Goal: Contribute content: Contribute content

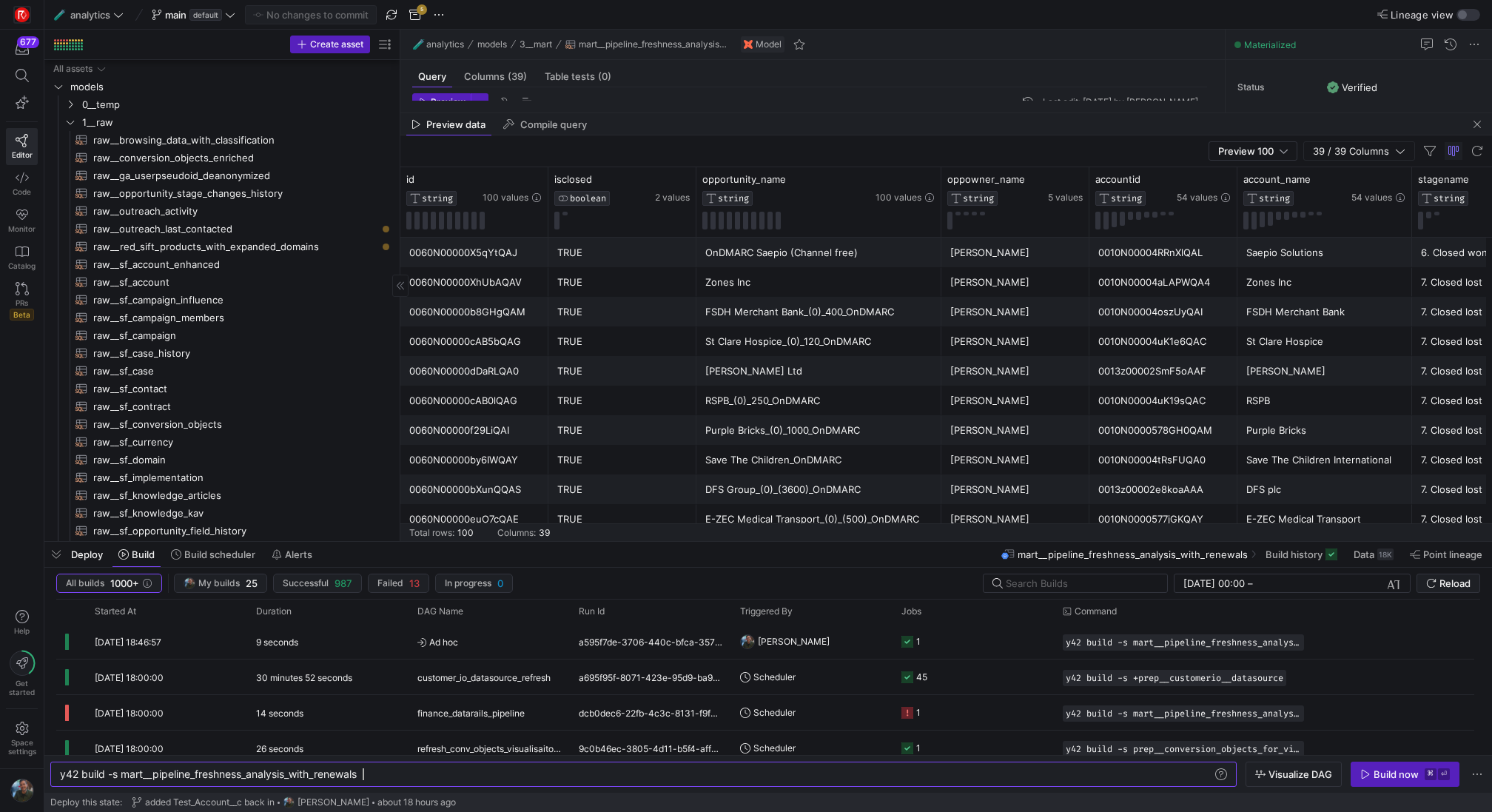
scroll to position [133, 0]
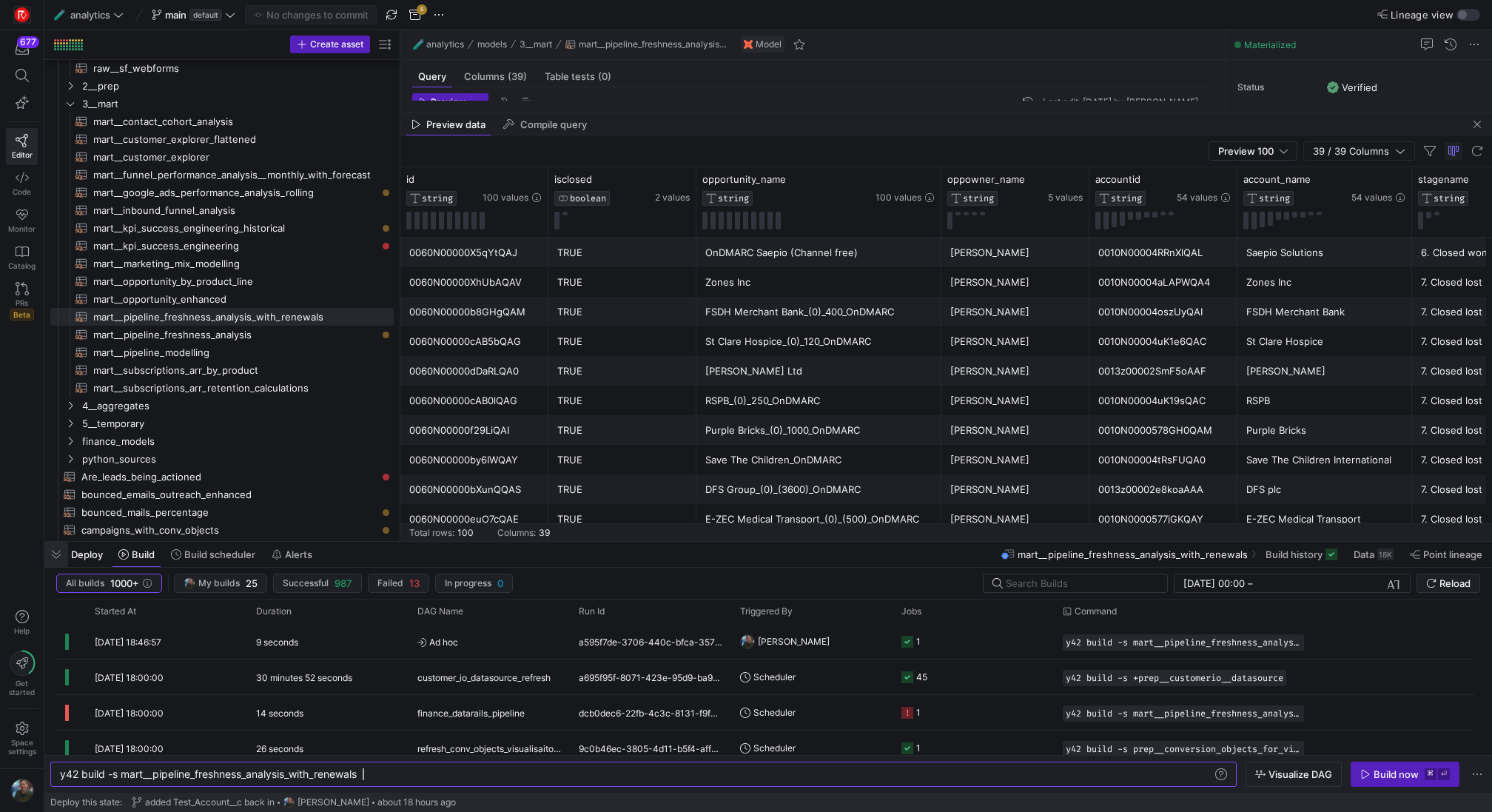
click at [52, 562] on span "button" at bounding box center [56, 554] width 24 height 25
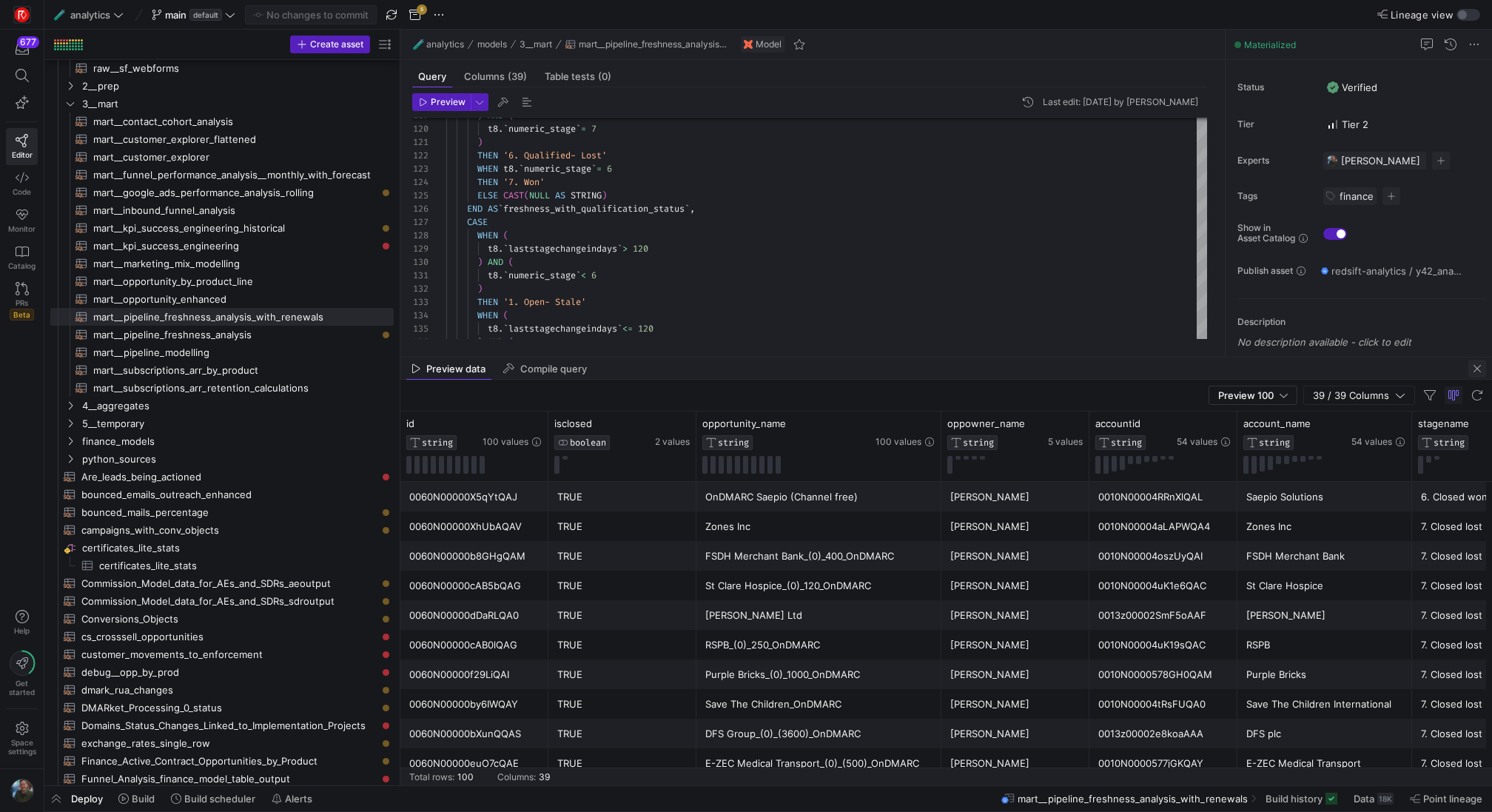
click at [1471, 373] on span "button" at bounding box center [1477, 369] width 18 height 18
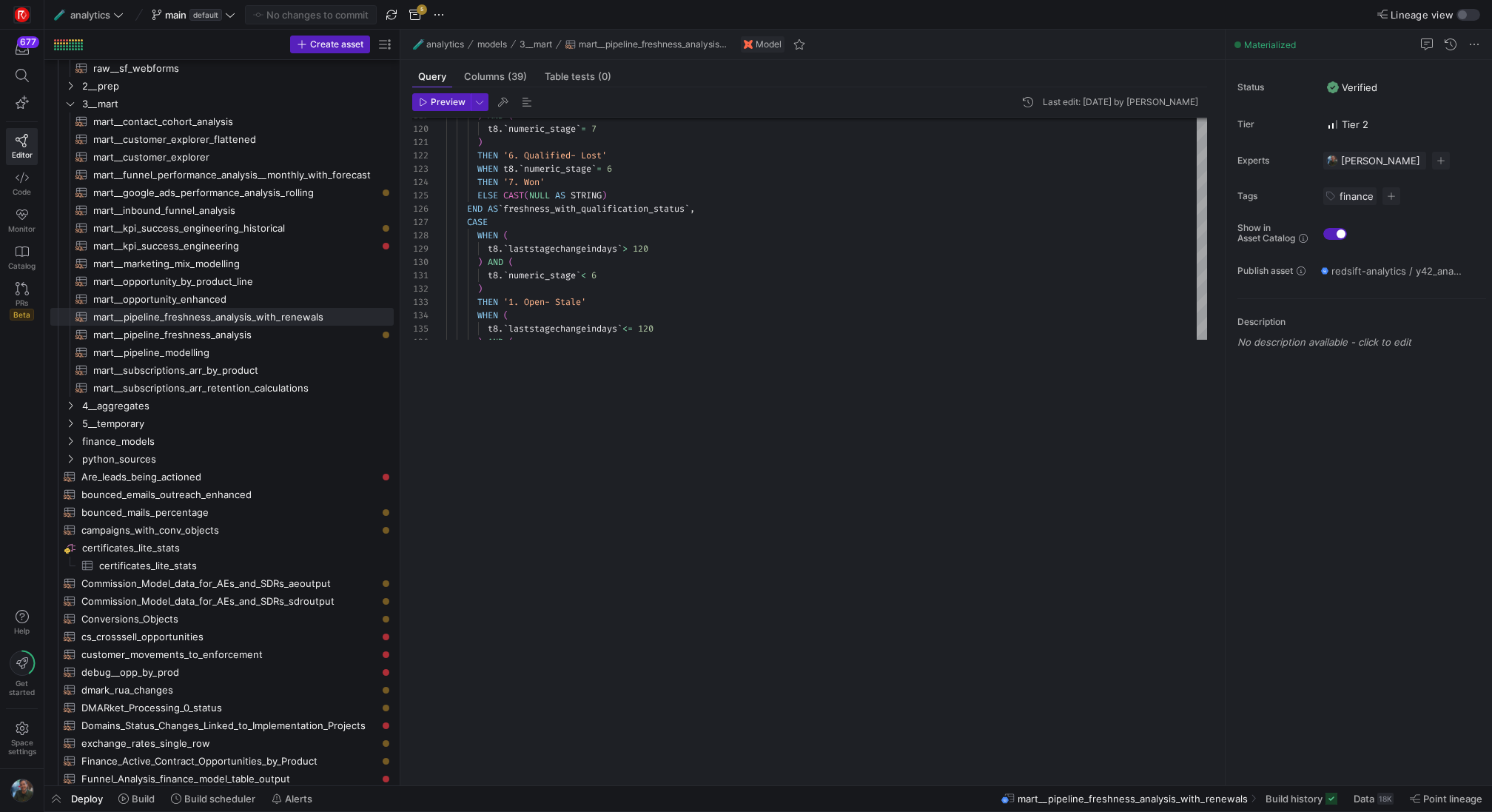
click at [907, 362] on div "119 120 121 122 123 124 125 126 127 128 129 130 131 132 133 134 135 136 ) AND (…" at bounding box center [809, 442] width 795 height 650
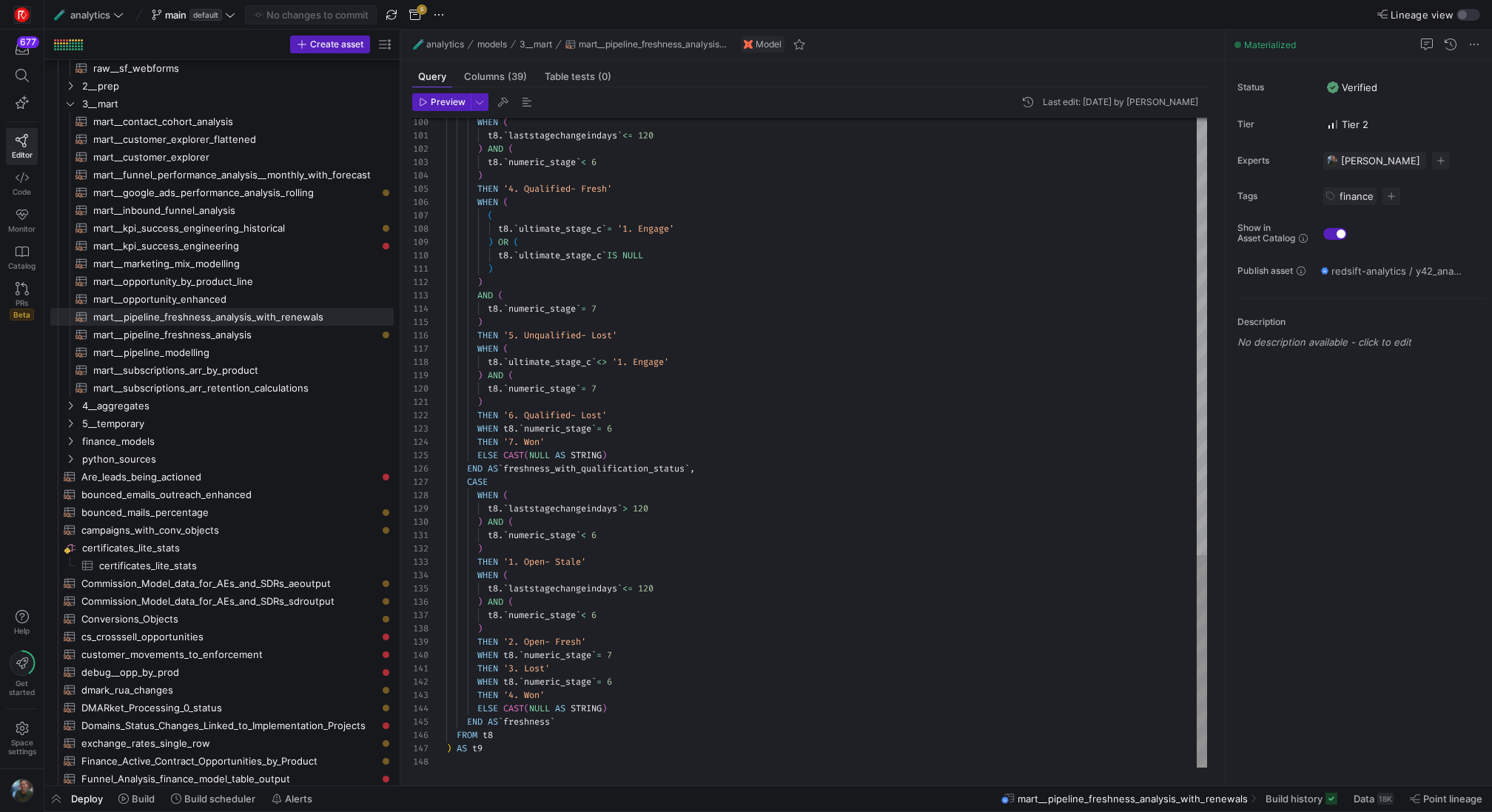
type textarea ") ) AND ( t8.`numeric_stage` = 7 ) THEN '5. Unqualified- Lost' WHEN ( t8.`ultim…"
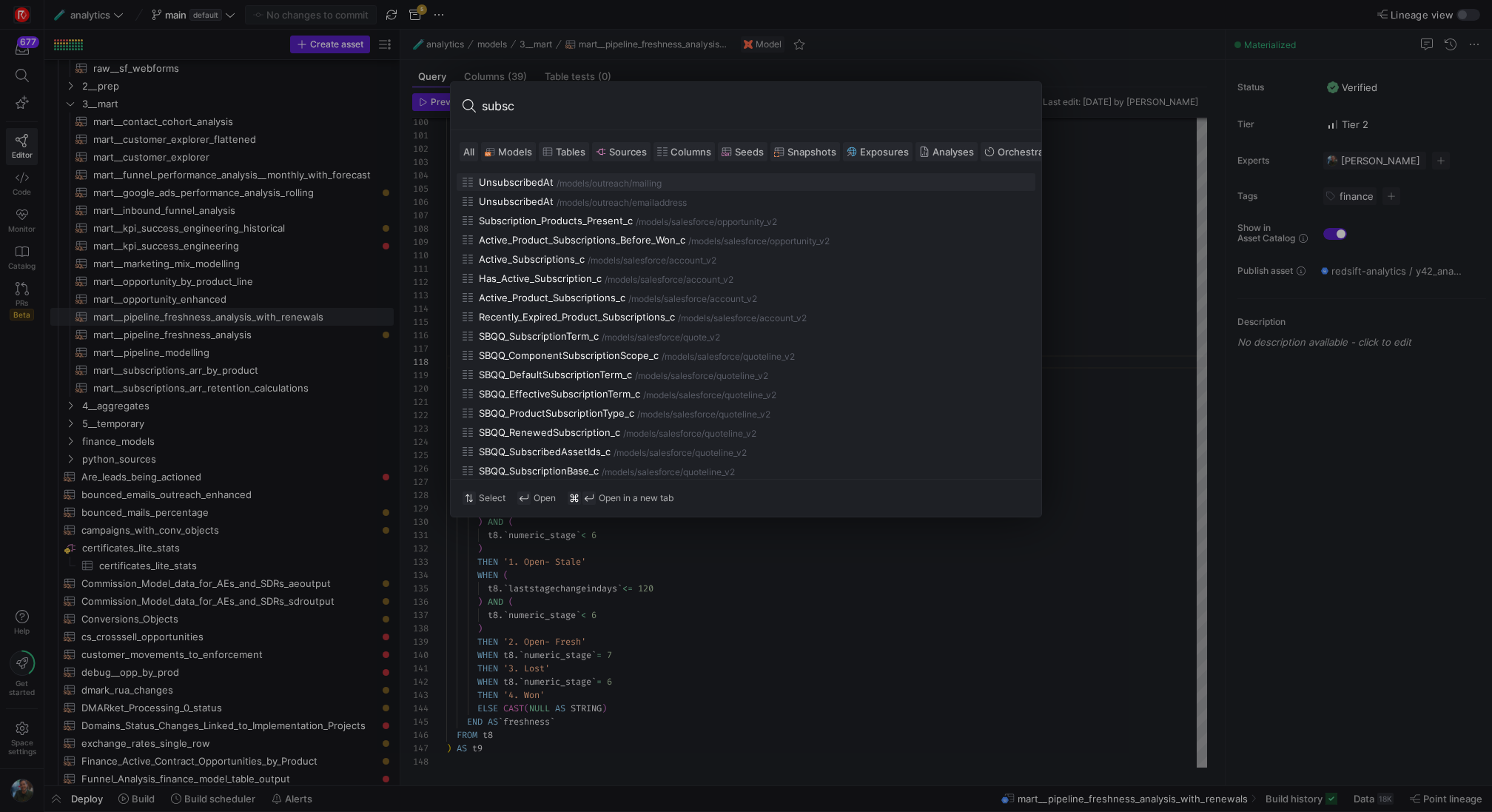
type input "subsc"
click at [510, 150] on span "Models" at bounding box center [515, 152] width 34 height 12
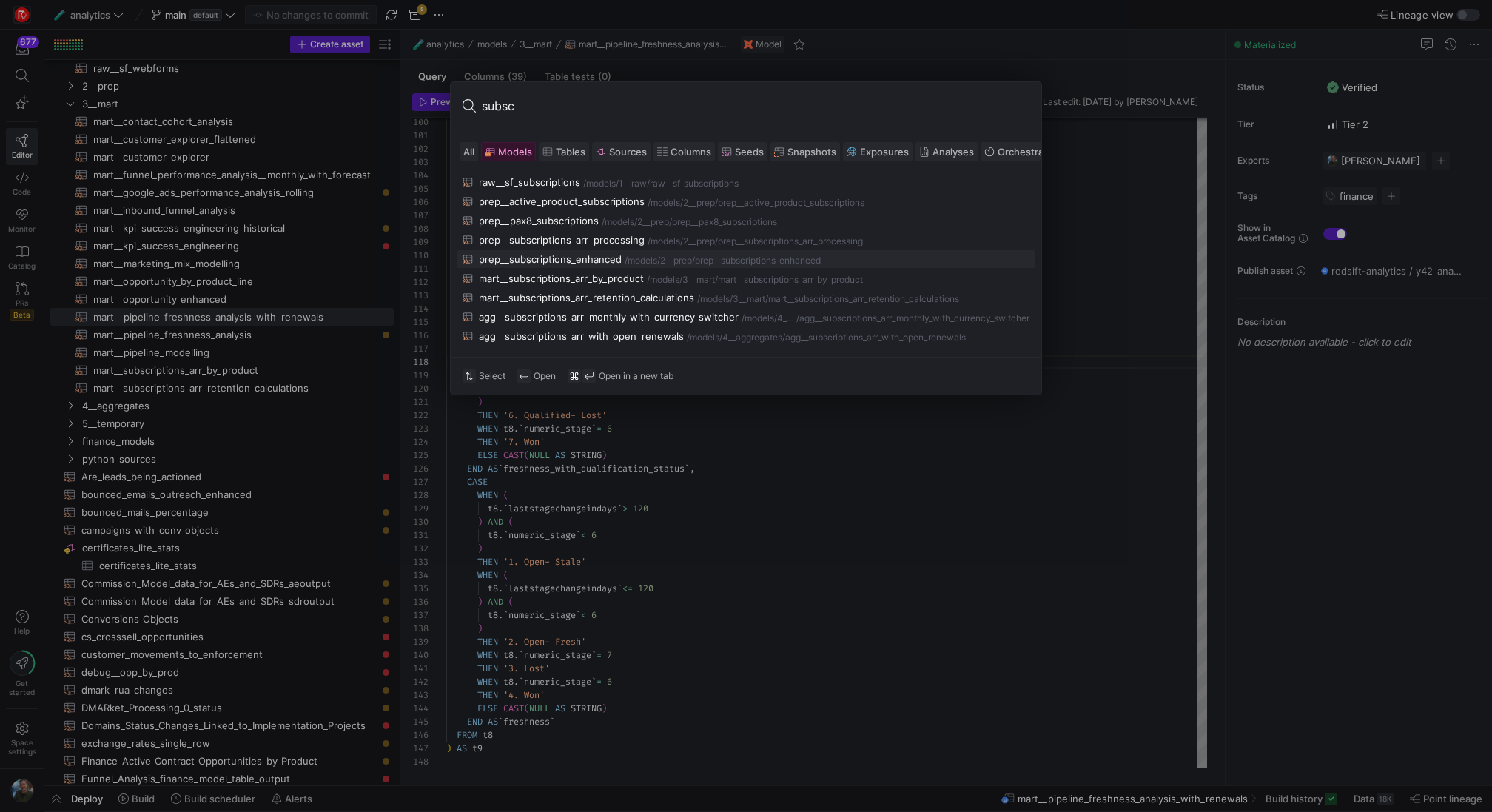
click at [615, 254] on div "prep__subscriptions_enhanced" at bounding box center [550, 259] width 143 height 12
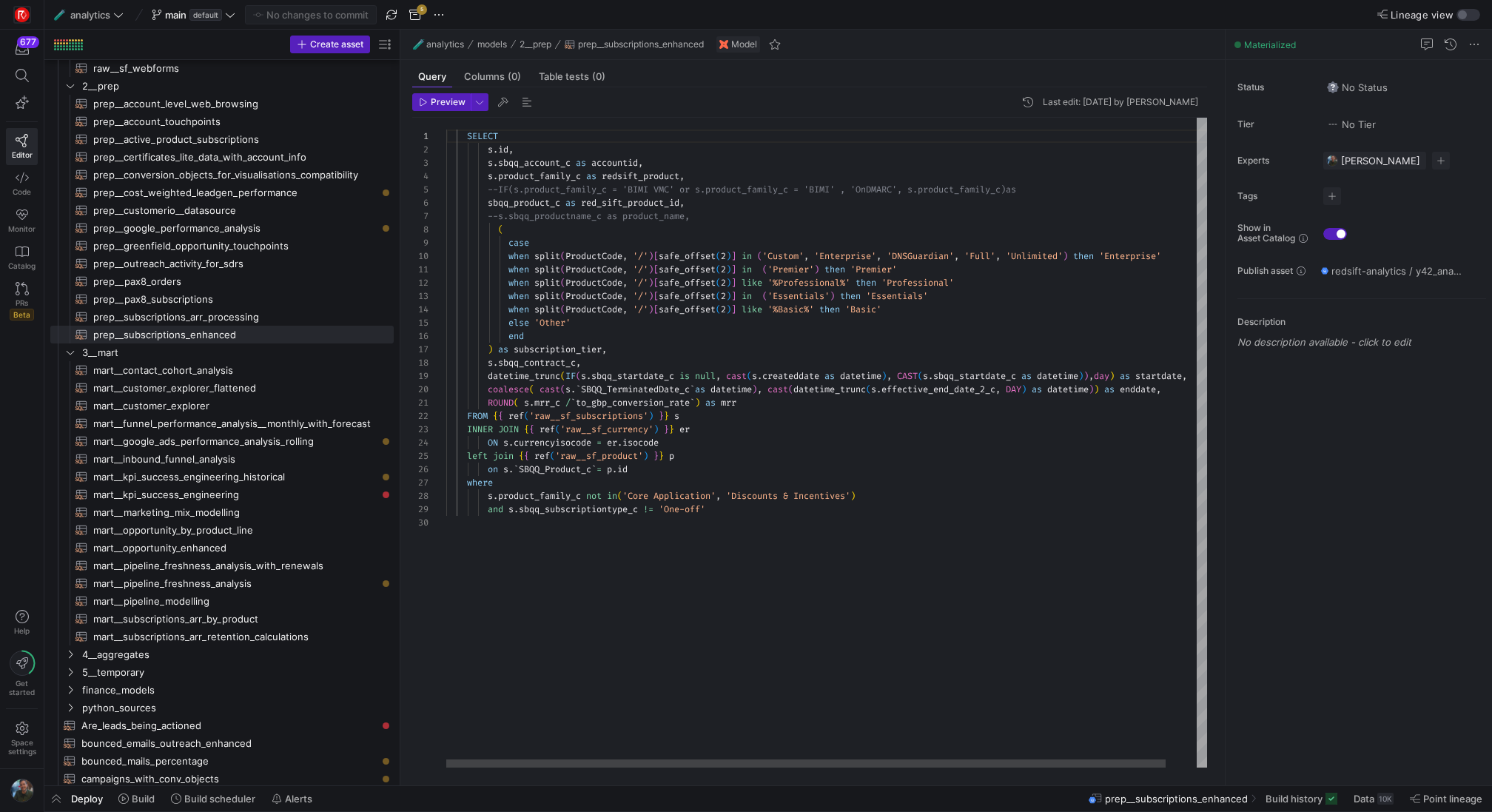
scroll to position [13, 522]
click at [974, 282] on div "SELECT s . id , s . sbqq_account_c as accountid , s . product_family_c as redsi…" at bounding box center [843, 443] width 793 height 651
click at [851, 296] on div "SELECT s . id , s . sbqq_account_c as accountid , s . product_family_c as redsi…" at bounding box center [843, 443] width 793 height 651
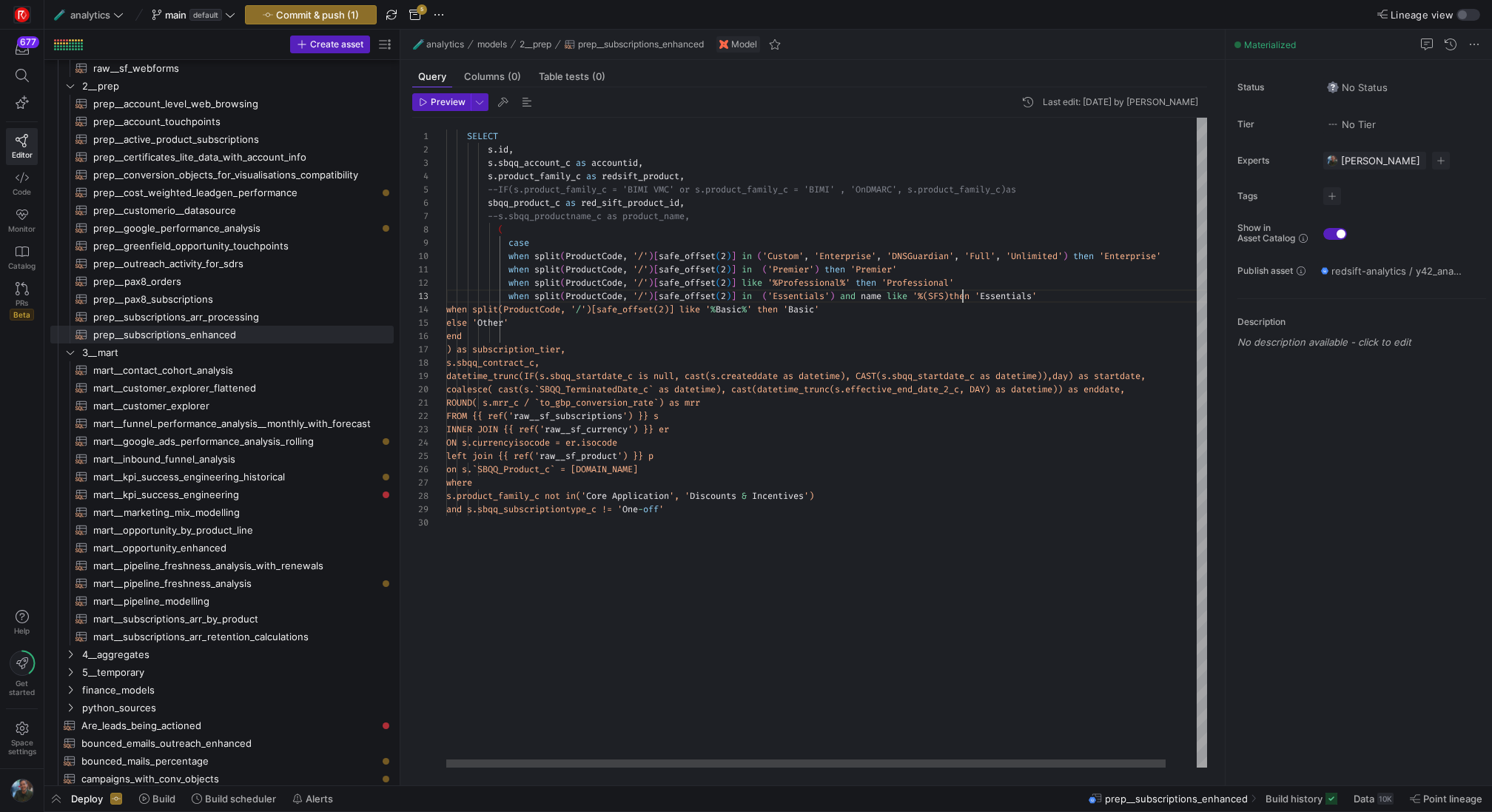
scroll to position [27, 522]
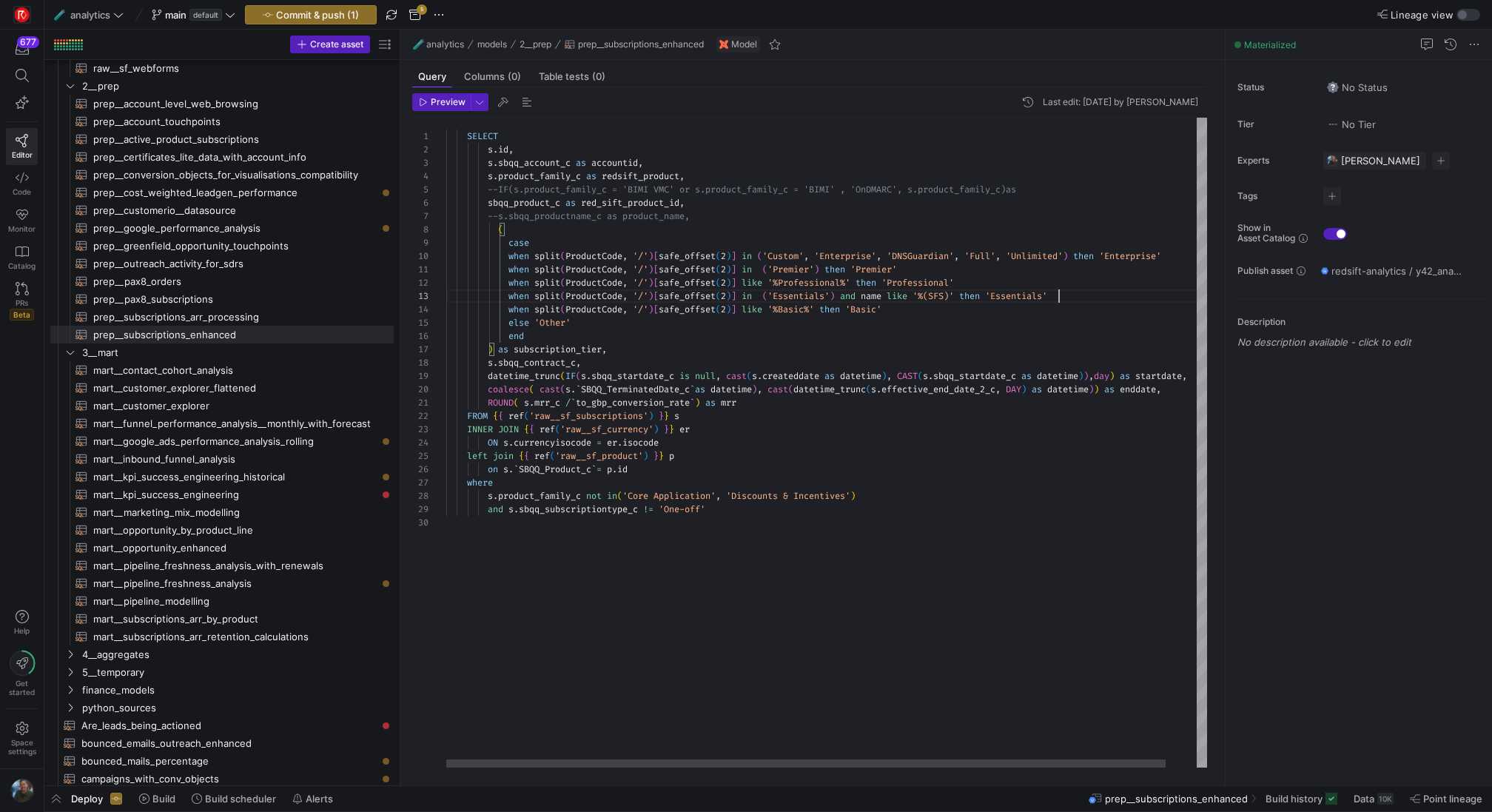
click at [1060, 298] on div "SELECT s . id , s . sbqq_account_c as accountid , s . product_family_c as redsi…" at bounding box center [843, 443] width 793 height 651
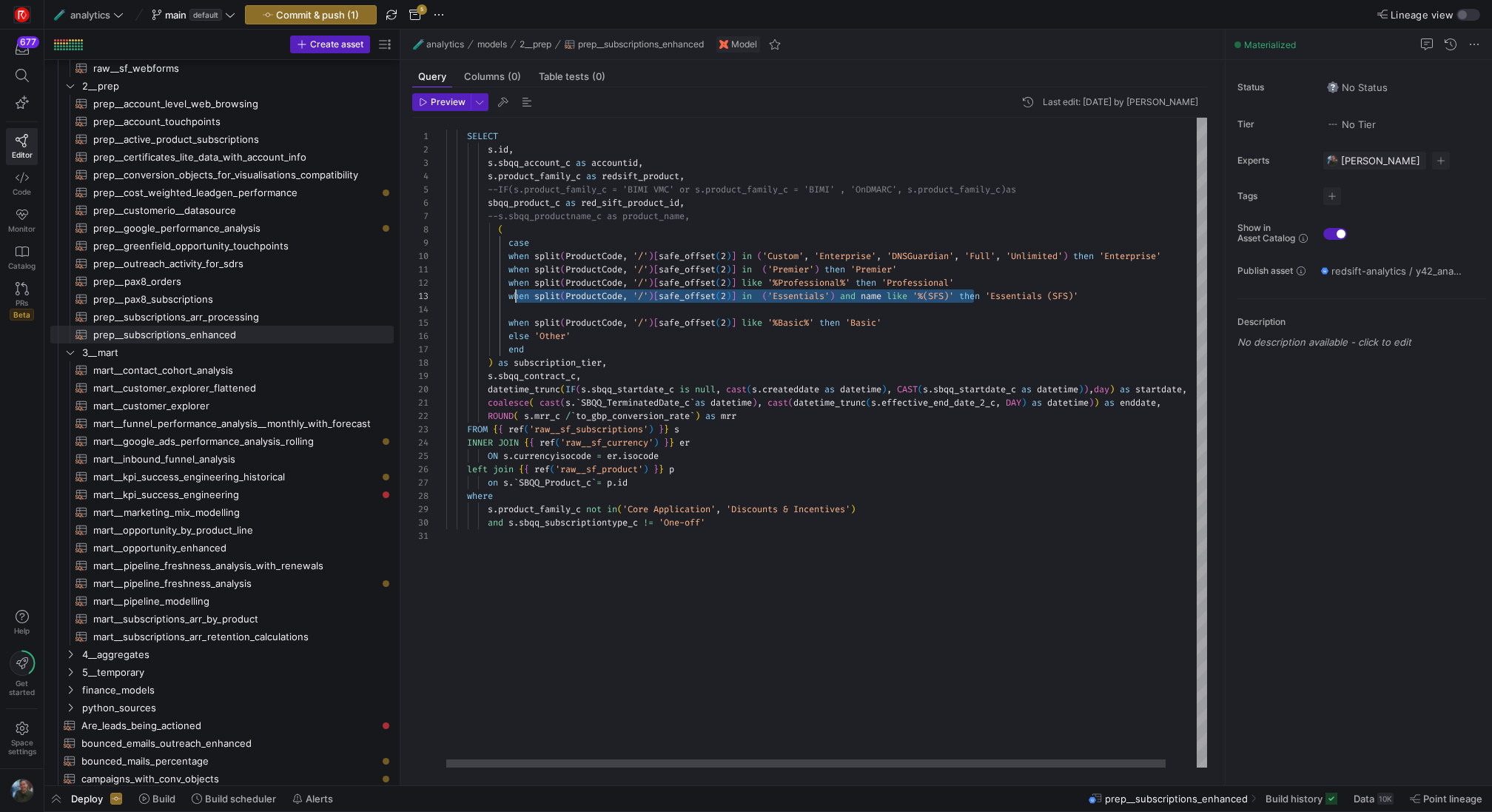
scroll to position [27, 63]
drag, startPoint x: 973, startPoint y: 296, endPoint x: 510, endPoint y: 297, distance: 463.0
click at [510, 297] on div "SELECT s . id , s . sbqq_account_c as accountid , s . product_family_c as redsi…" at bounding box center [843, 443] width 793 height 651
click at [512, 312] on div "SELECT s . id , s . sbqq_account_c as accountid , s . product_family_c as redsi…" at bounding box center [843, 443] width 793 height 651
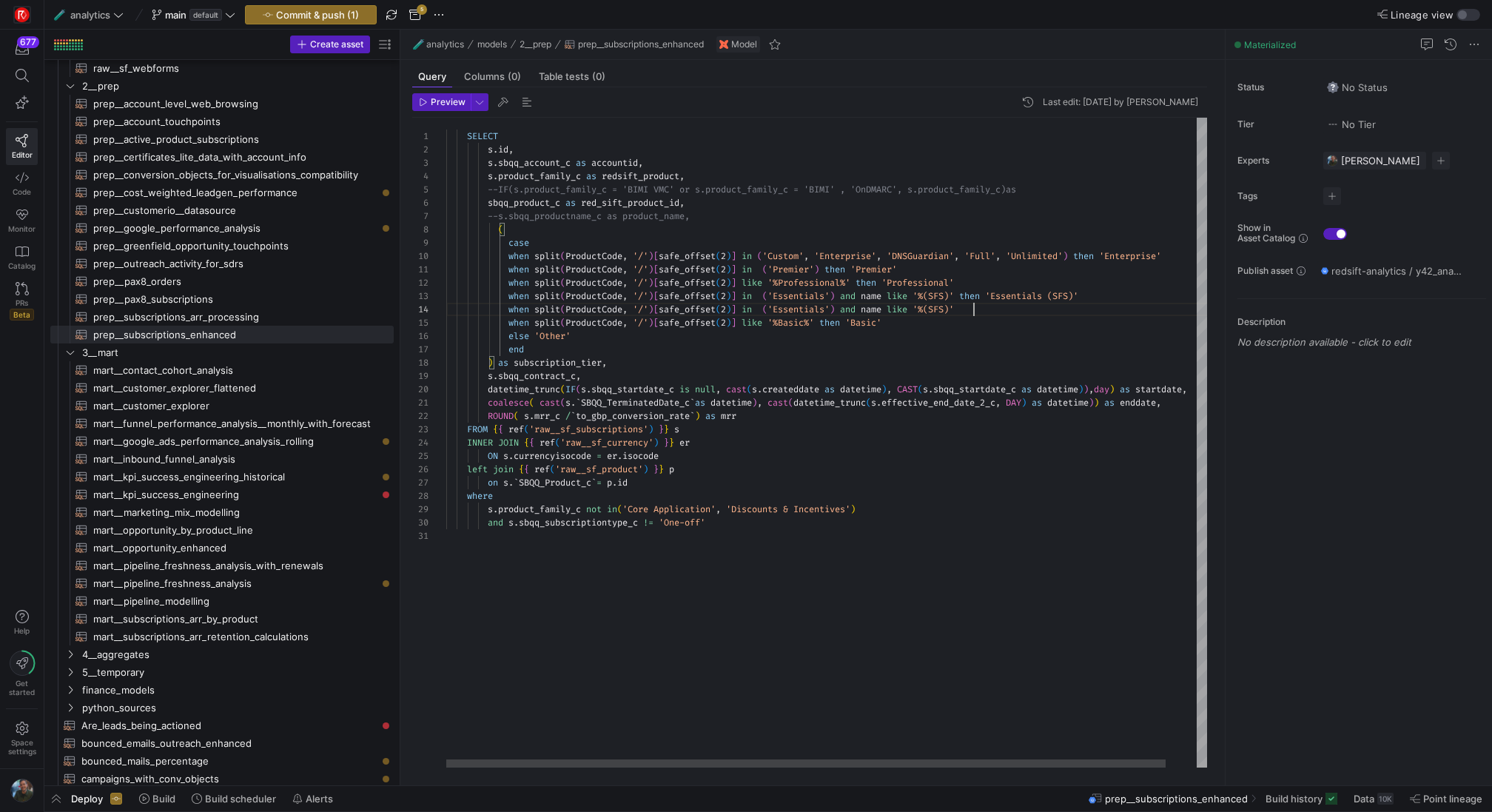
click at [909, 309] on div "SELECT s . id , s . sbqq_account_c as accountid , s . product_family_c as redsi…" at bounding box center [843, 443] width 793 height 651
click at [900, 309] on div "SELECT s . id , s . sbqq_account_c as accountid , s . product_family_c as redsi…" at bounding box center [843, 443] width 793 height 651
click at [902, 303] on div "SELECT s . id , s . sbqq_account_c as accountid , s . product_family_c as redsi…" at bounding box center [843, 443] width 793 height 651
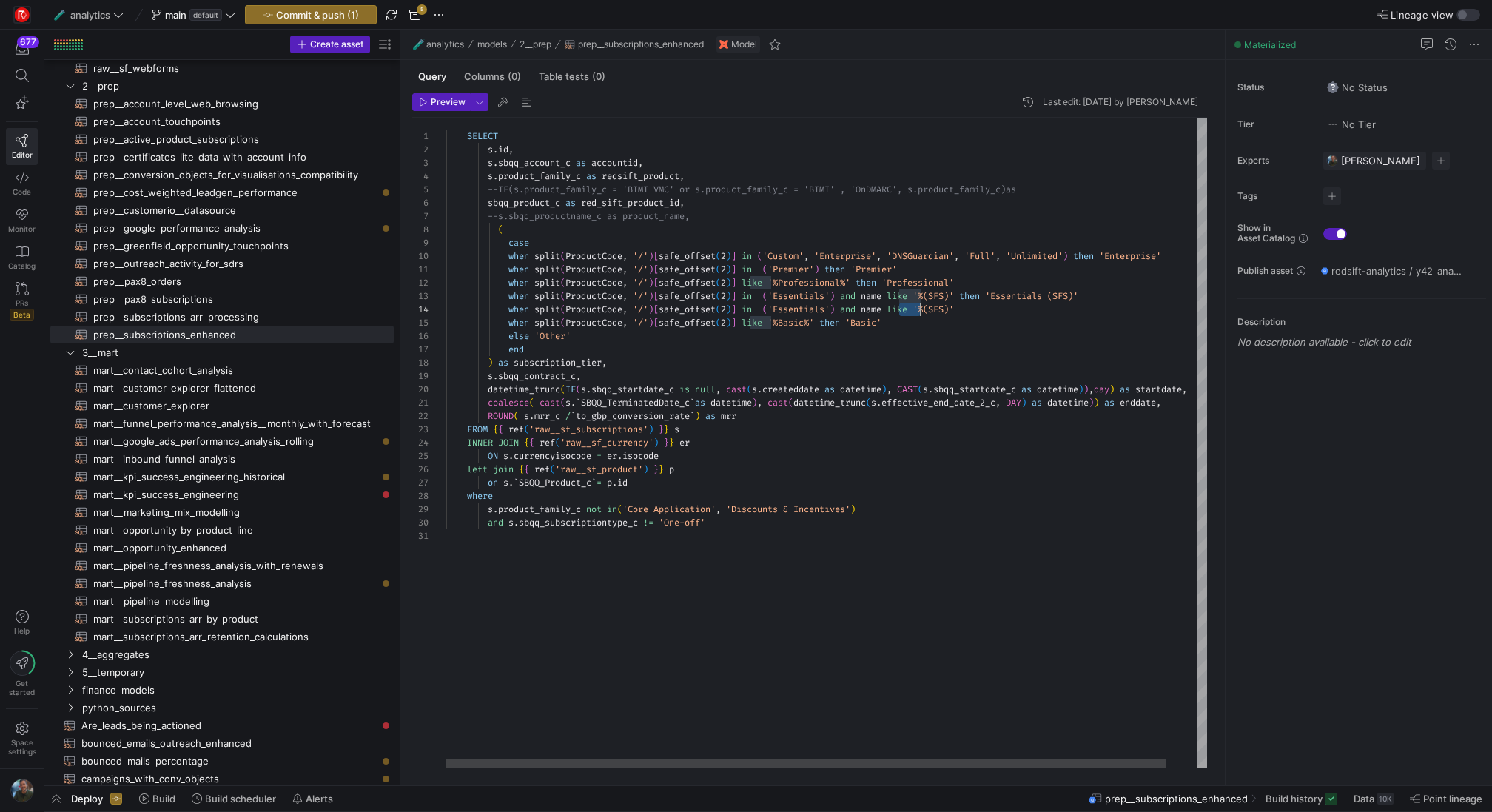
click at [920, 308] on div "SELECT s . id , s . sbqq_account_c as accountid , s . product_family_c as redsi…" at bounding box center [843, 443] width 793 height 651
click at [1007, 312] on div "SELECT s . id , s . sbqq_account_c as accountid , s . product_family_c as redsi…" at bounding box center [843, 443] width 793 height 651
click at [1033, 290] on div "SELECT s . id , s . sbqq_account_c as accountid , s . product_family_c as redsi…" at bounding box center [843, 443] width 793 height 651
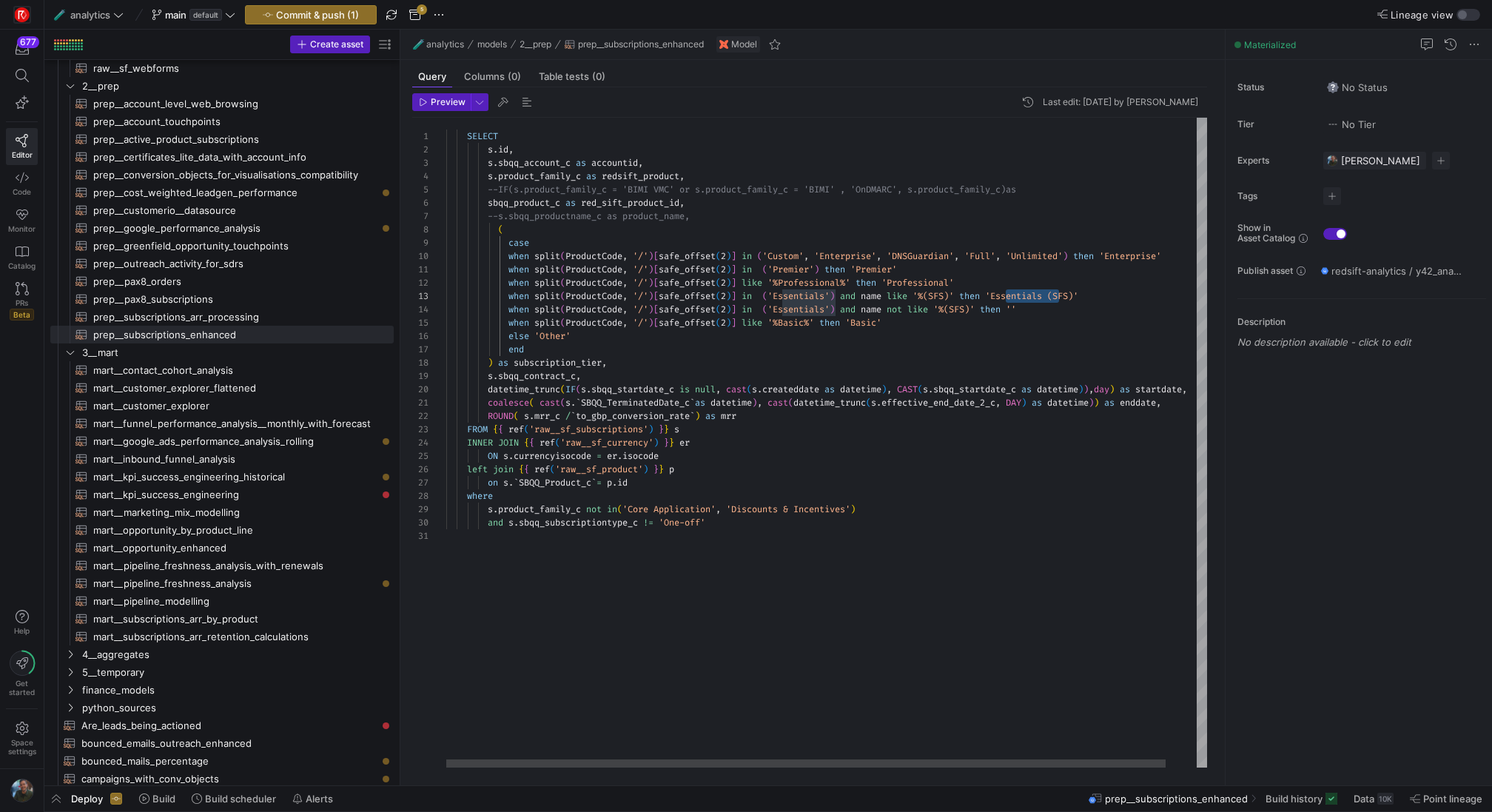
click at [1026, 309] on div "SELECT s . id , s . sbqq_account_c as accountid , s . product_family_c as redsi…" at bounding box center [843, 443] width 793 height 651
click at [1116, 352] on div "SELECT s . id , s . sbqq_account_c as accountid , s . product_family_c as redsi…" at bounding box center [843, 443] width 793 height 651
click at [1082, 352] on div "SELECT s . id , s . sbqq_account_c as accountid , s . product_family_c as redsi…" at bounding box center [843, 443] width 793 height 651
type textarea "ProductCode, '/')[safe_offset(2)] in ('Premier') then 'Premier' when split(Prod…"
click at [1073, 327] on div "SELECT s . id , s . sbqq_account_c as accountid , s . product_family_c as redsi…" at bounding box center [843, 443] width 793 height 651
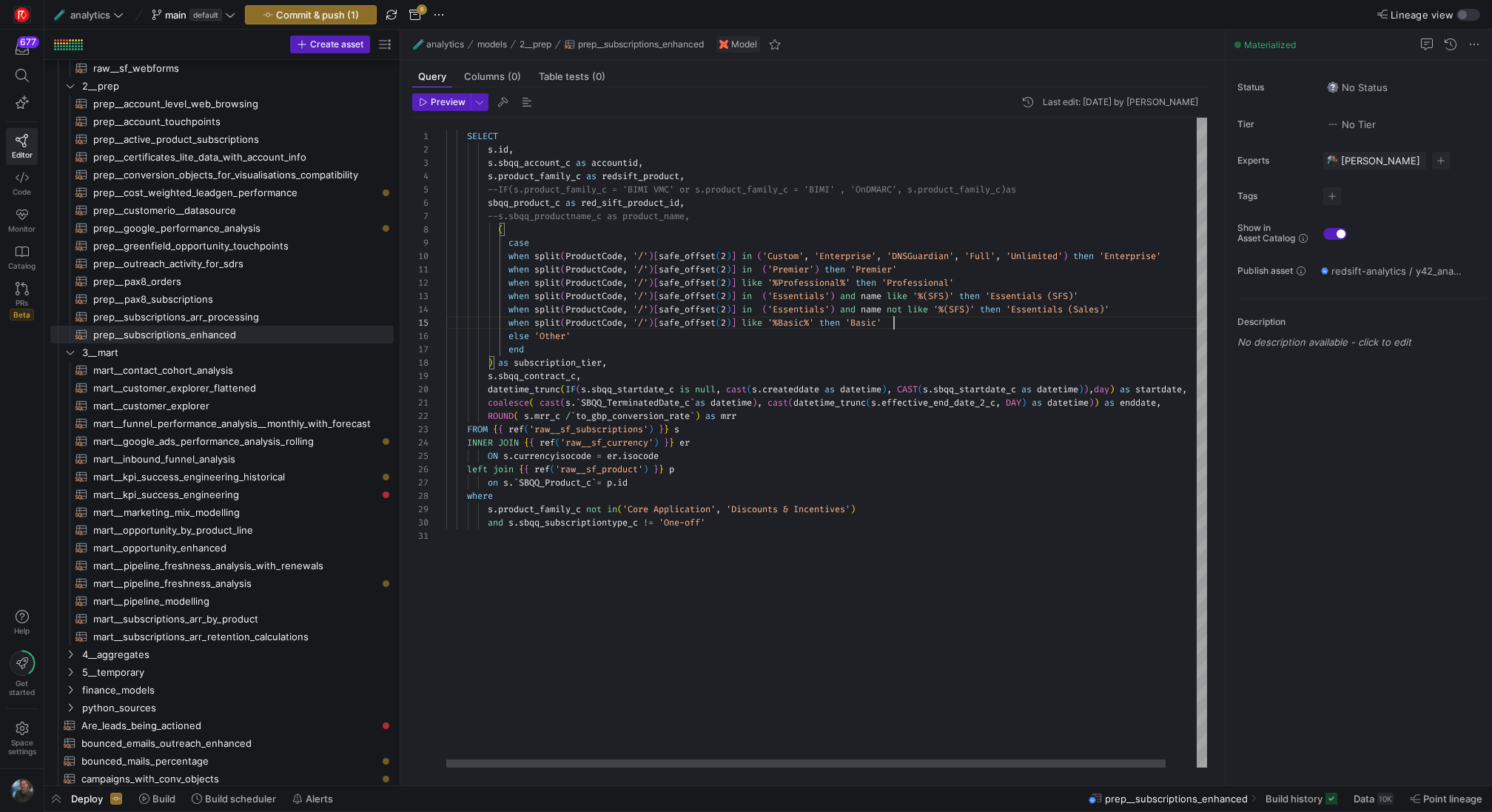
scroll to position [0, 0]
click at [978, 570] on div "SELECT s . id , s . sbqq_account_c as accountid , s . product_family_c as redsi…" at bounding box center [843, 443] width 793 height 651
click at [449, 97] on span "Preview" at bounding box center [448, 102] width 35 height 11
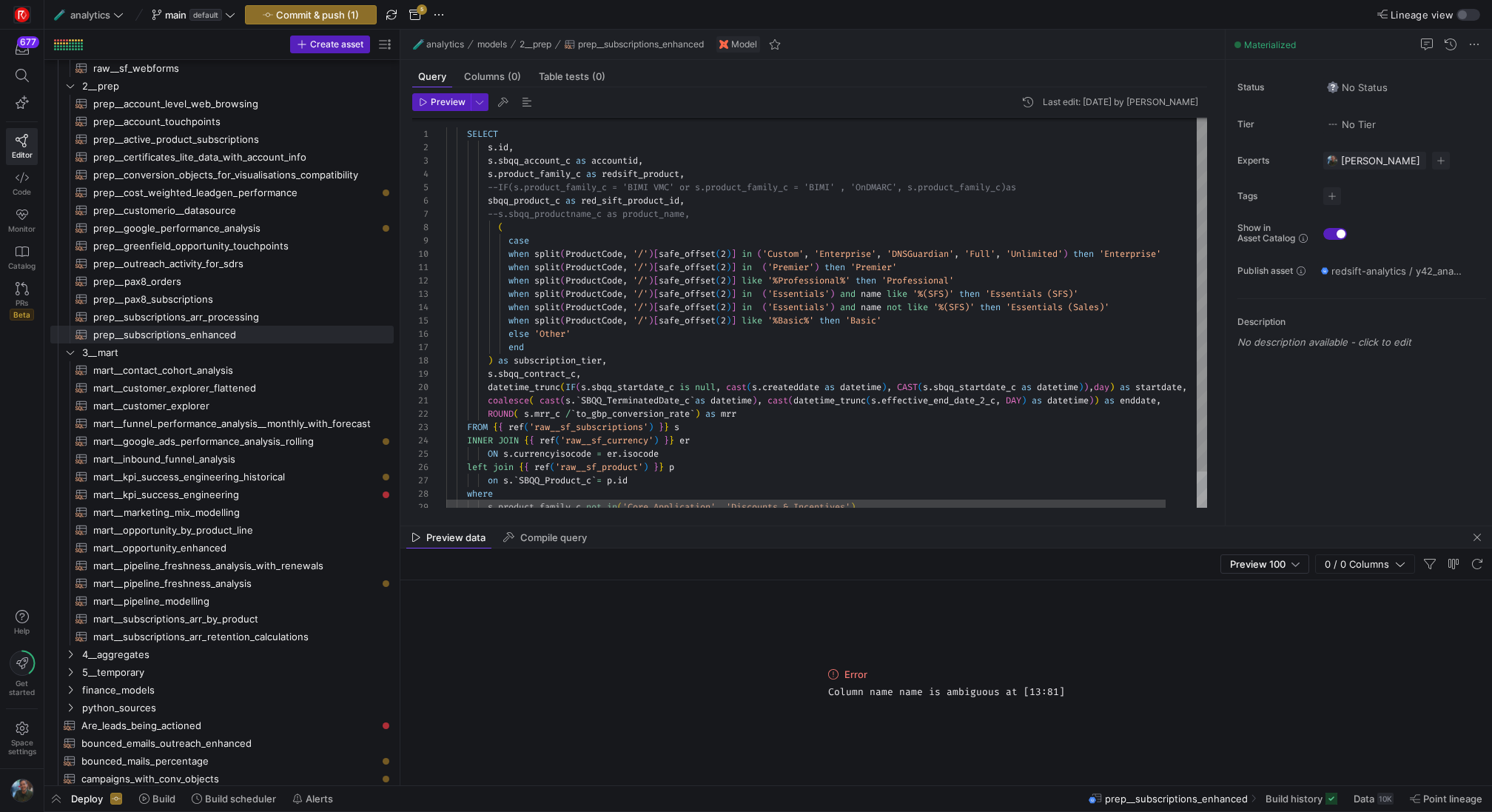
click at [871, 293] on div "s . sbqq_account_c as accountid , s . product_family_c as redsift_product , --I…" at bounding box center [843, 332] width 793 height 434
click at [567, 255] on div "s . sbqq_account_c as accountid , s . product_family_c as redsift_product , --I…" at bounding box center [843, 332] width 793 height 434
click at [866, 338] on div "s . sbqq_account_c as accountid , s . product_family_c as redsift_product , --I…" at bounding box center [843, 332] width 793 height 434
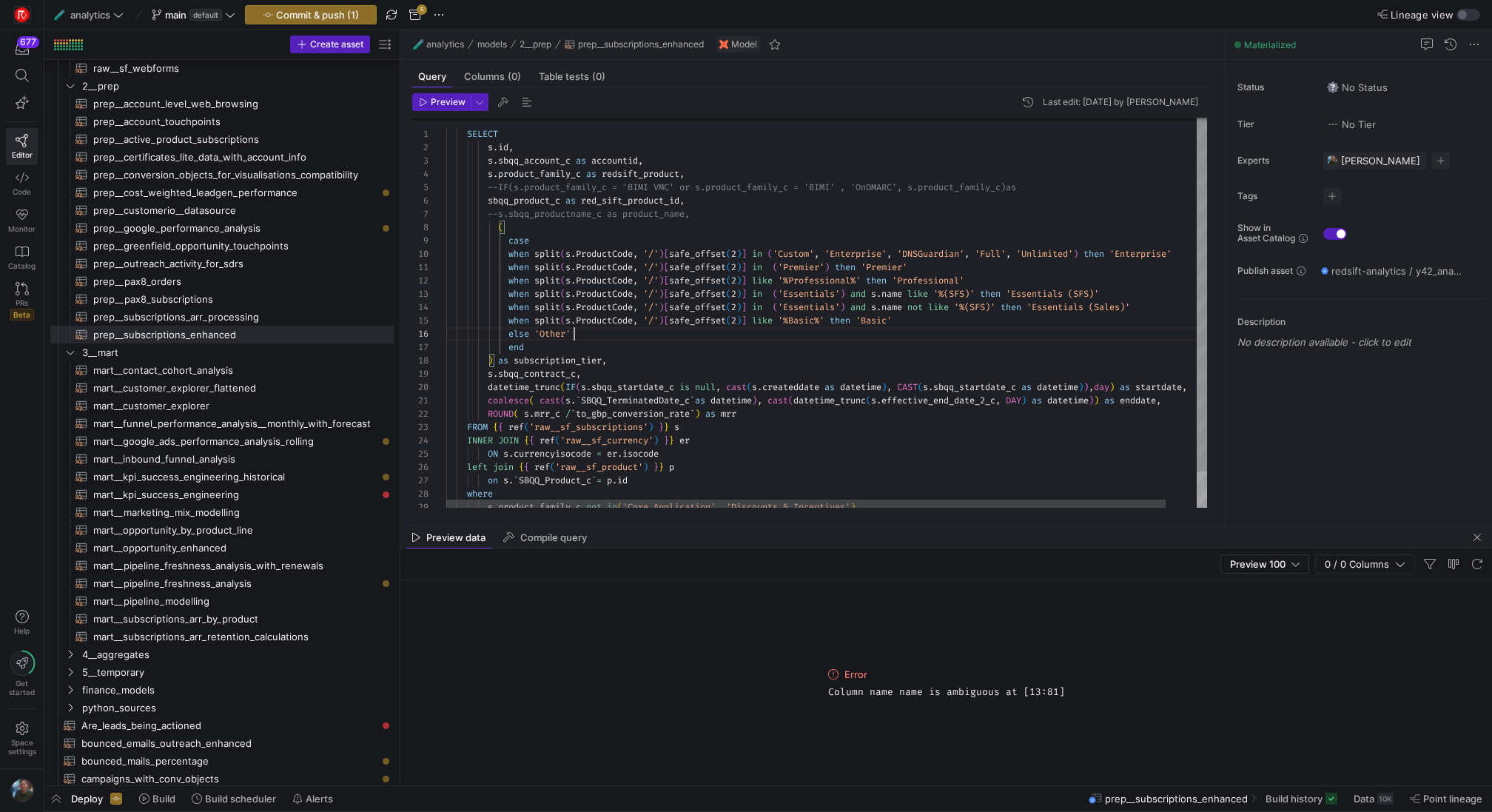
click at [851, 393] on div "s . sbqq_account_c as accountid , s . product_family_c as redsift_product , --I…" at bounding box center [843, 332] width 793 height 434
click at [838, 393] on div "s . sbqq_account_c as accountid , s . product_family_c as redsift_product , --I…" at bounding box center [843, 332] width 793 height 434
click at [819, 338] on div "s . sbqq_account_c as accountid , s . product_family_c as redsift_product , --I…" at bounding box center [843, 332] width 793 height 434
click at [461, 105] on span "Preview" at bounding box center [448, 102] width 35 height 11
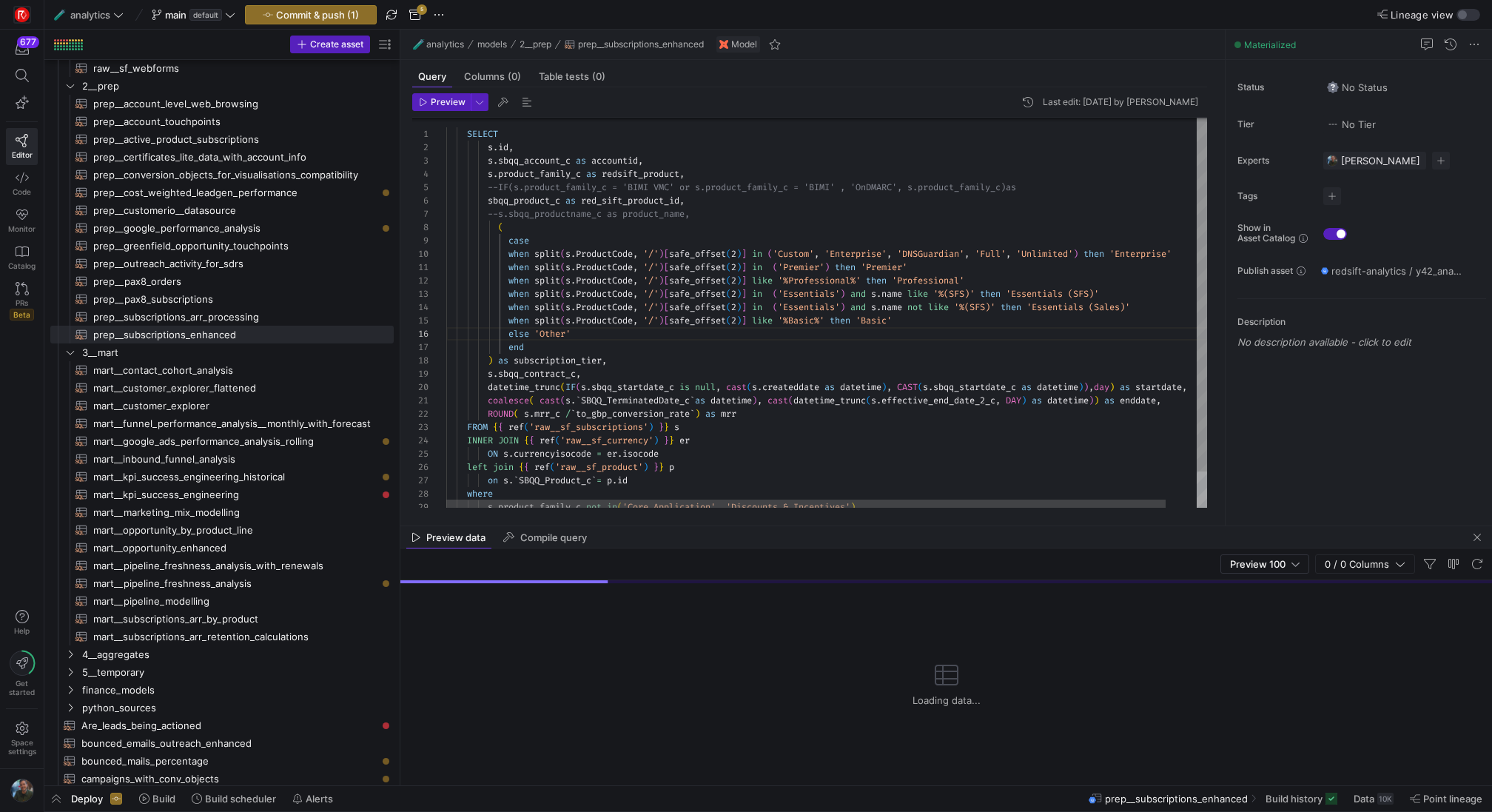
click at [744, 258] on div "s . sbqq_account_c as accountid , s . product_family_c as redsift_product , --I…" at bounding box center [843, 332] width 793 height 434
click at [573, 254] on div "s . sbqq_account_c as accountid , s . product_family_c as redsift_product , --I…" at bounding box center [843, 332] width 793 height 434
click at [890, 291] on div "s . sbqq_account_c as accountid , s . product_family_c as redsift_product , --I…" at bounding box center [843, 332] width 793 height 434
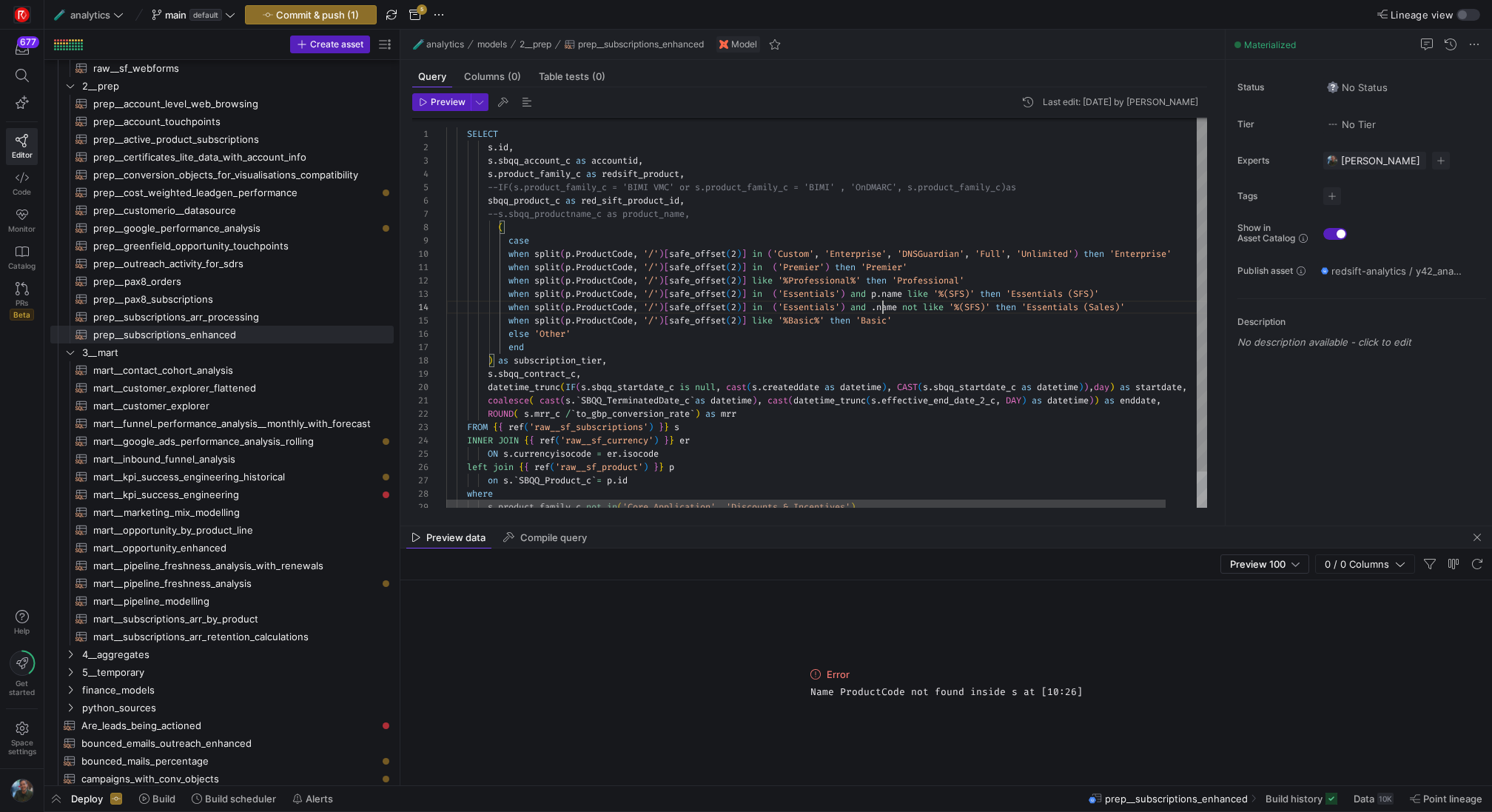
scroll to position [40, 443]
click at [441, 105] on span "Preview" at bounding box center [448, 102] width 35 height 11
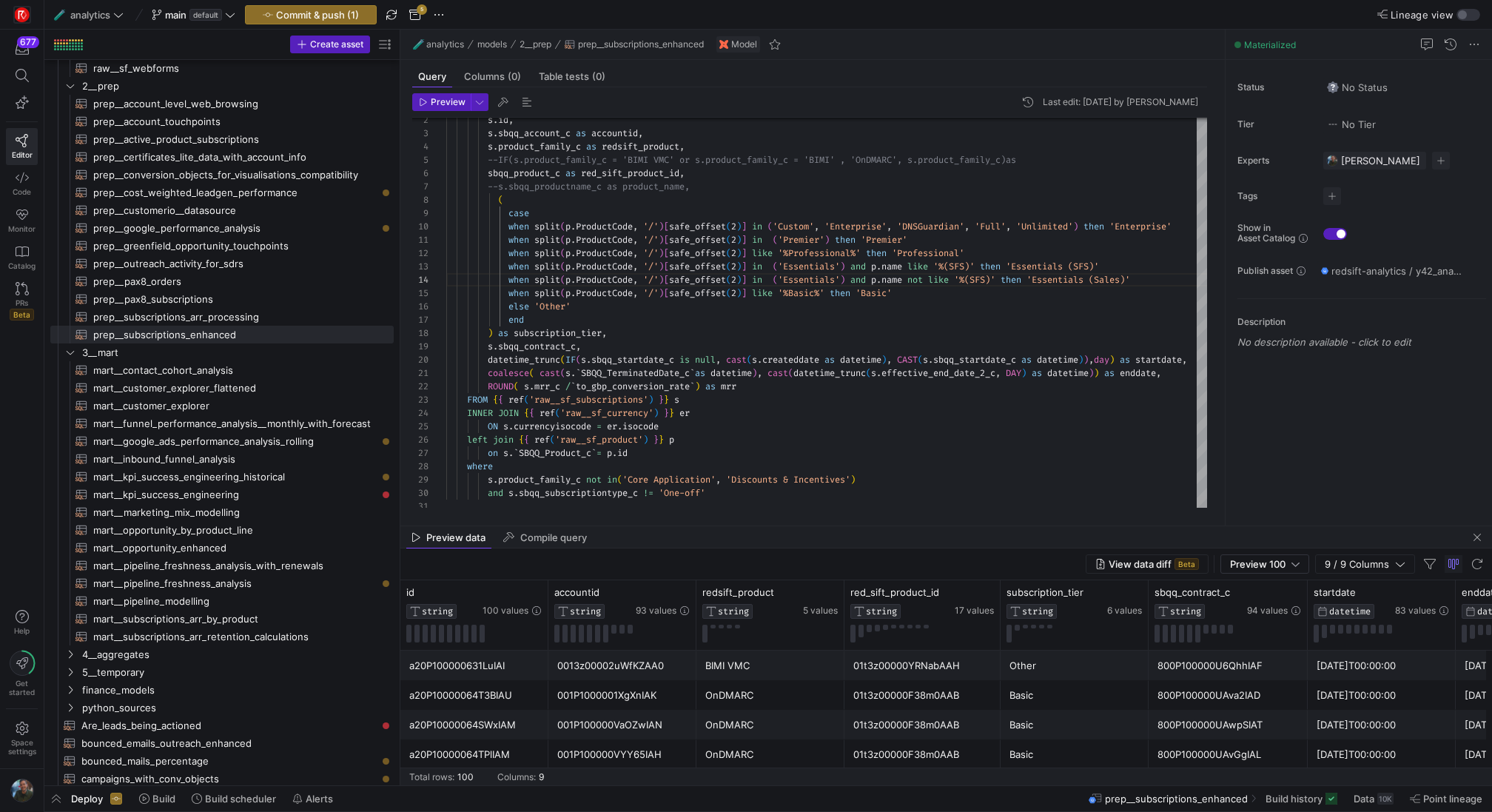
scroll to position [0, 265]
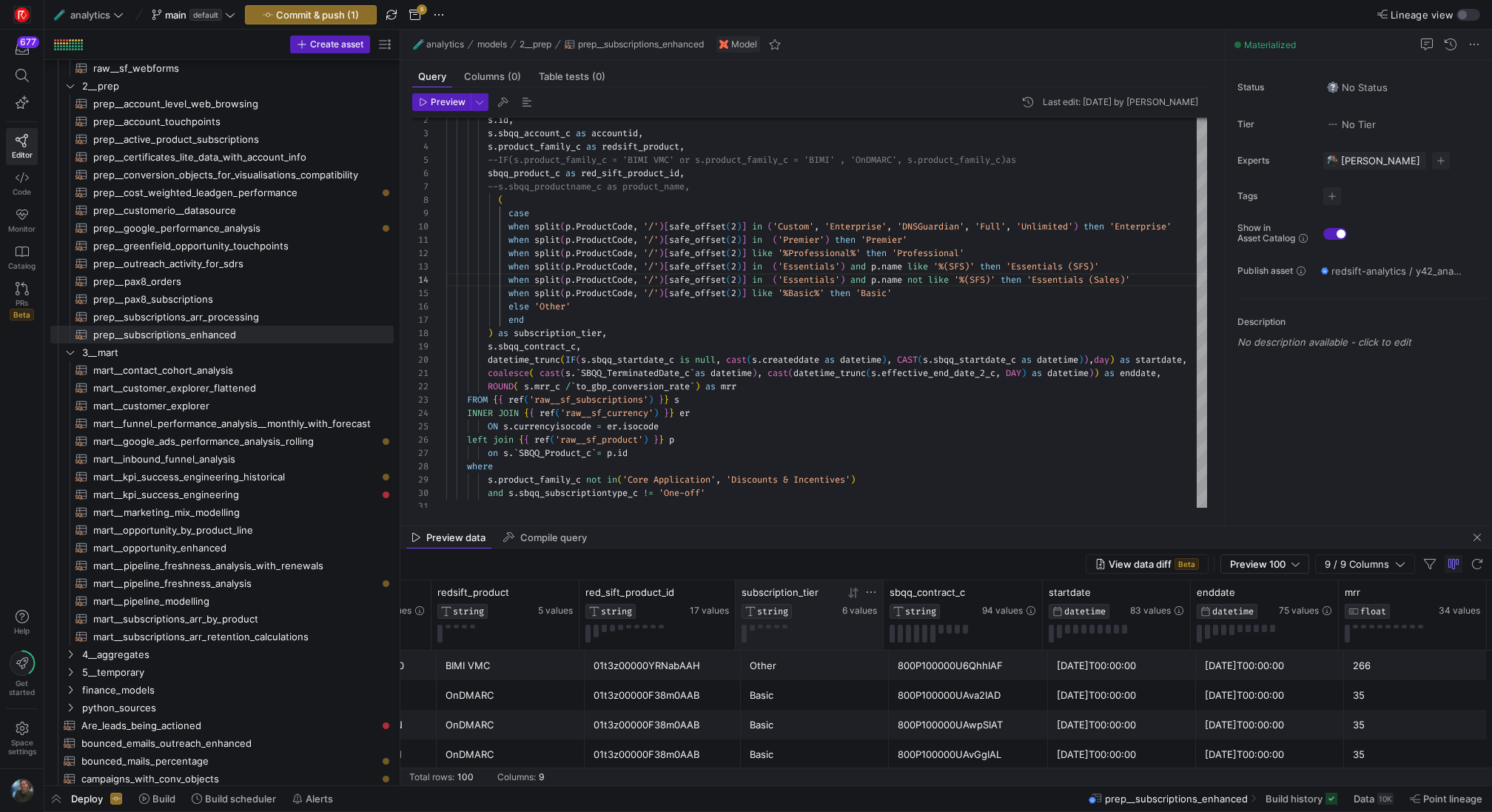
click at [797, 632] on div at bounding box center [808, 633] width 135 height 18
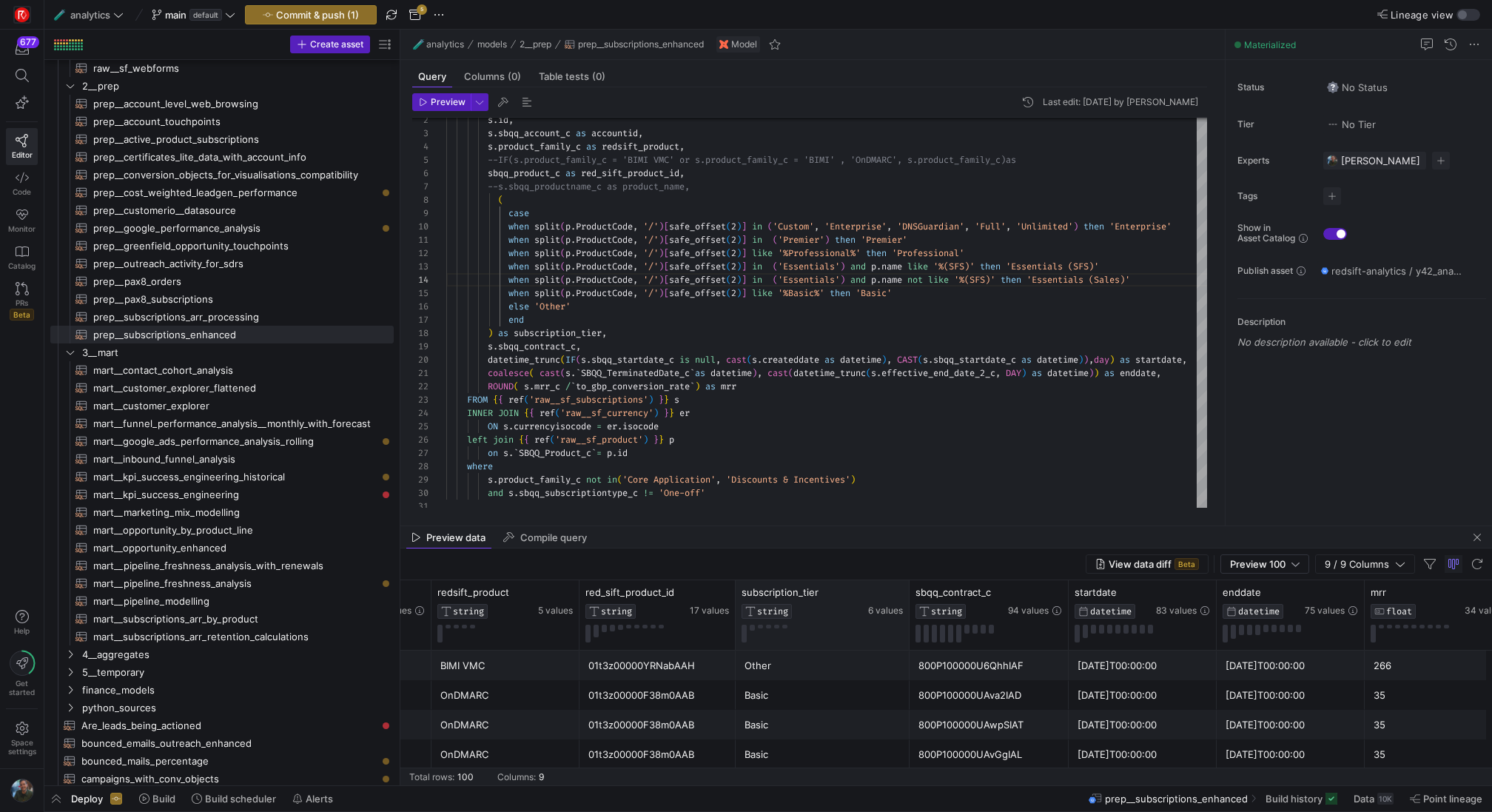
drag, startPoint x: 881, startPoint y: 629, endPoint x: 908, endPoint y: 629, distance: 27.0
click at [908, 629] on div at bounding box center [909, 614] width 6 height 69
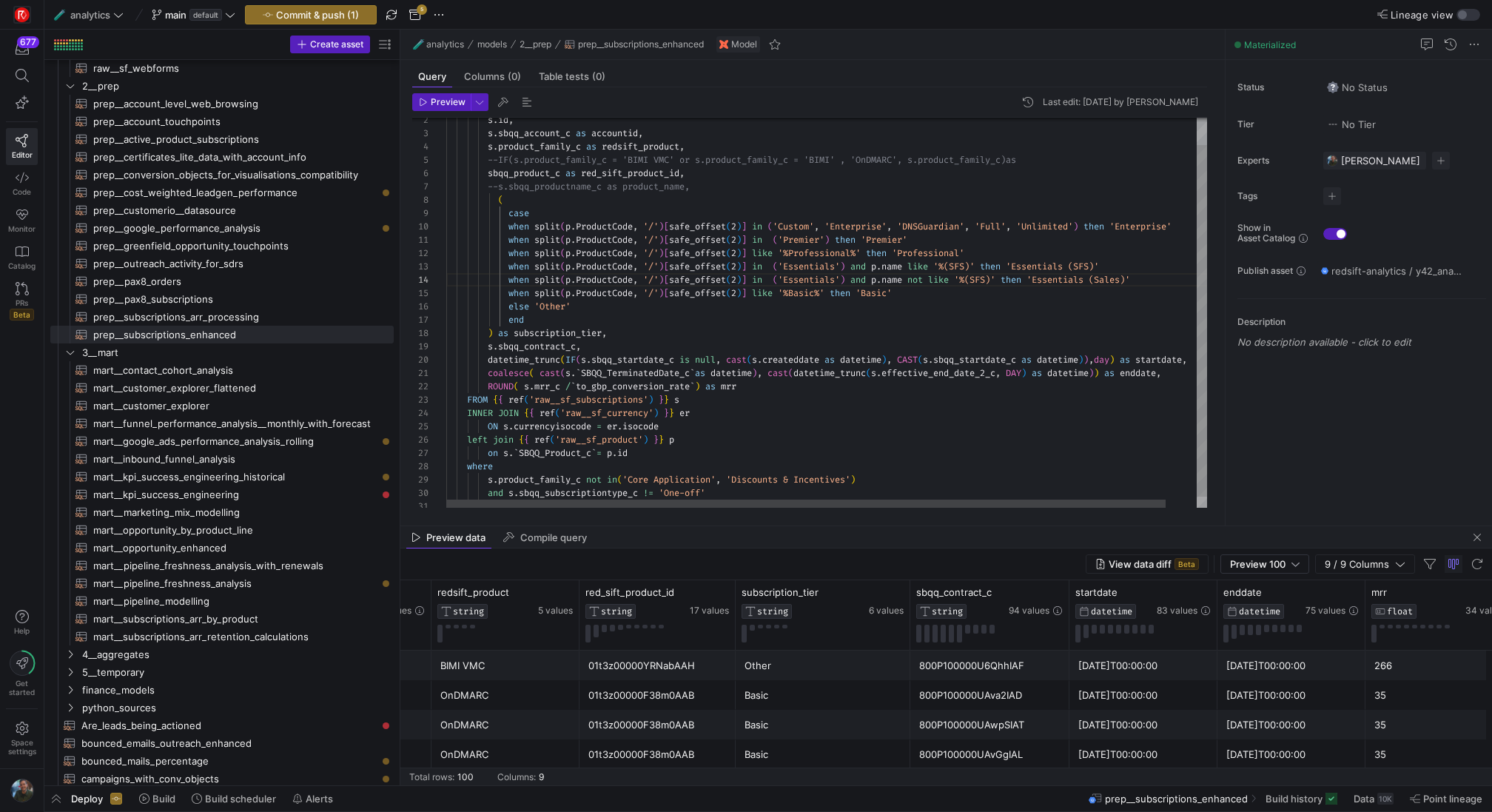
type textarea "coalesce( cast(s.`SBQQ_TerminatedDate_c` as datetime), cast(datetime_trunc(s.ef…"
click at [932, 428] on div "s . sbqq_account_c as accountid , s . product_family_c as redsift_product , --I…" at bounding box center [843, 305] width 793 height 434
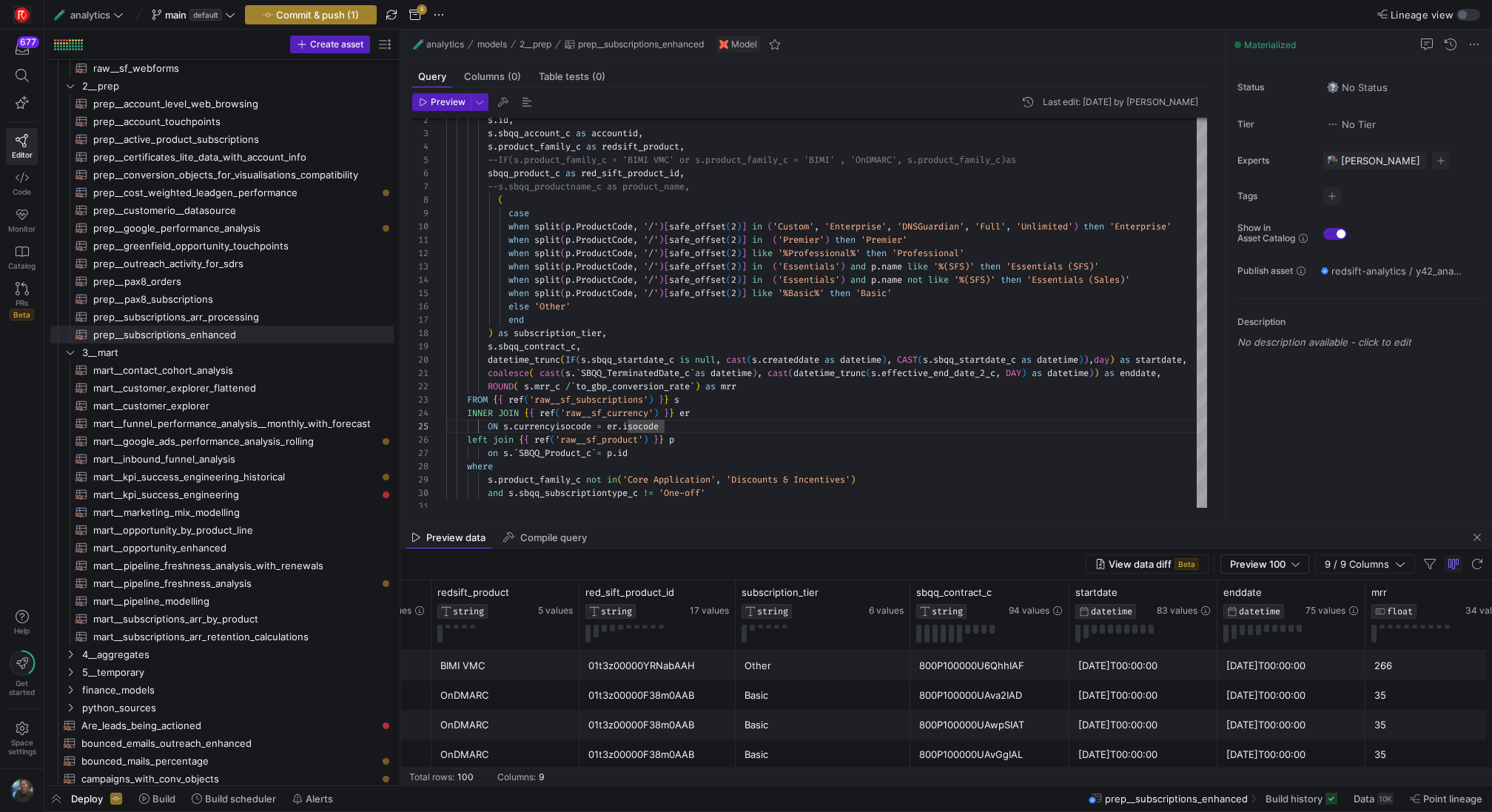
click at [360, 13] on span "button" at bounding box center [311, 14] width 131 height 18
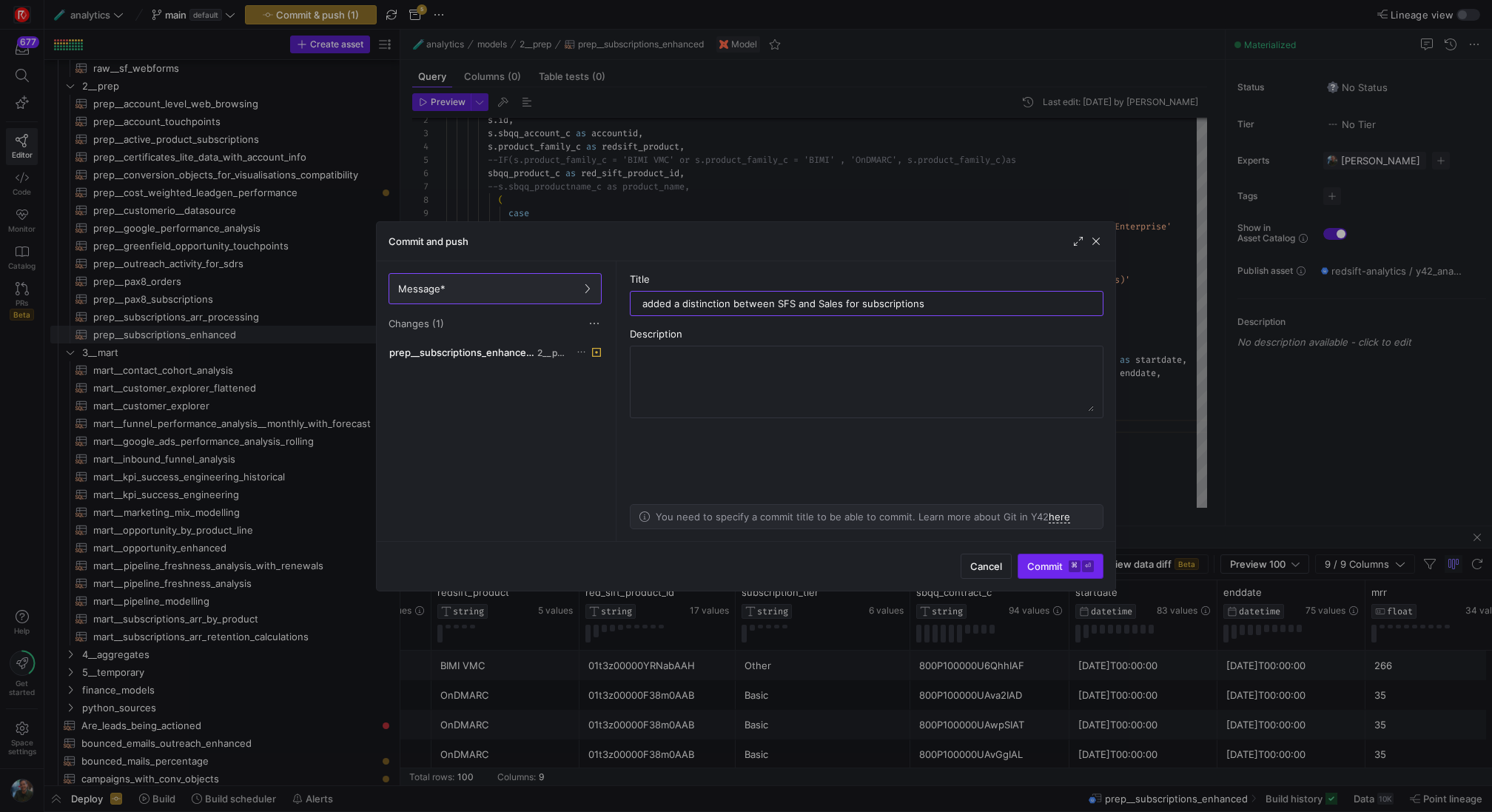
type input "added a distinction between SFS and Sales for subscriptions"
click at [1088, 573] on span "submit" at bounding box center [1061, 565] width 84 height 24
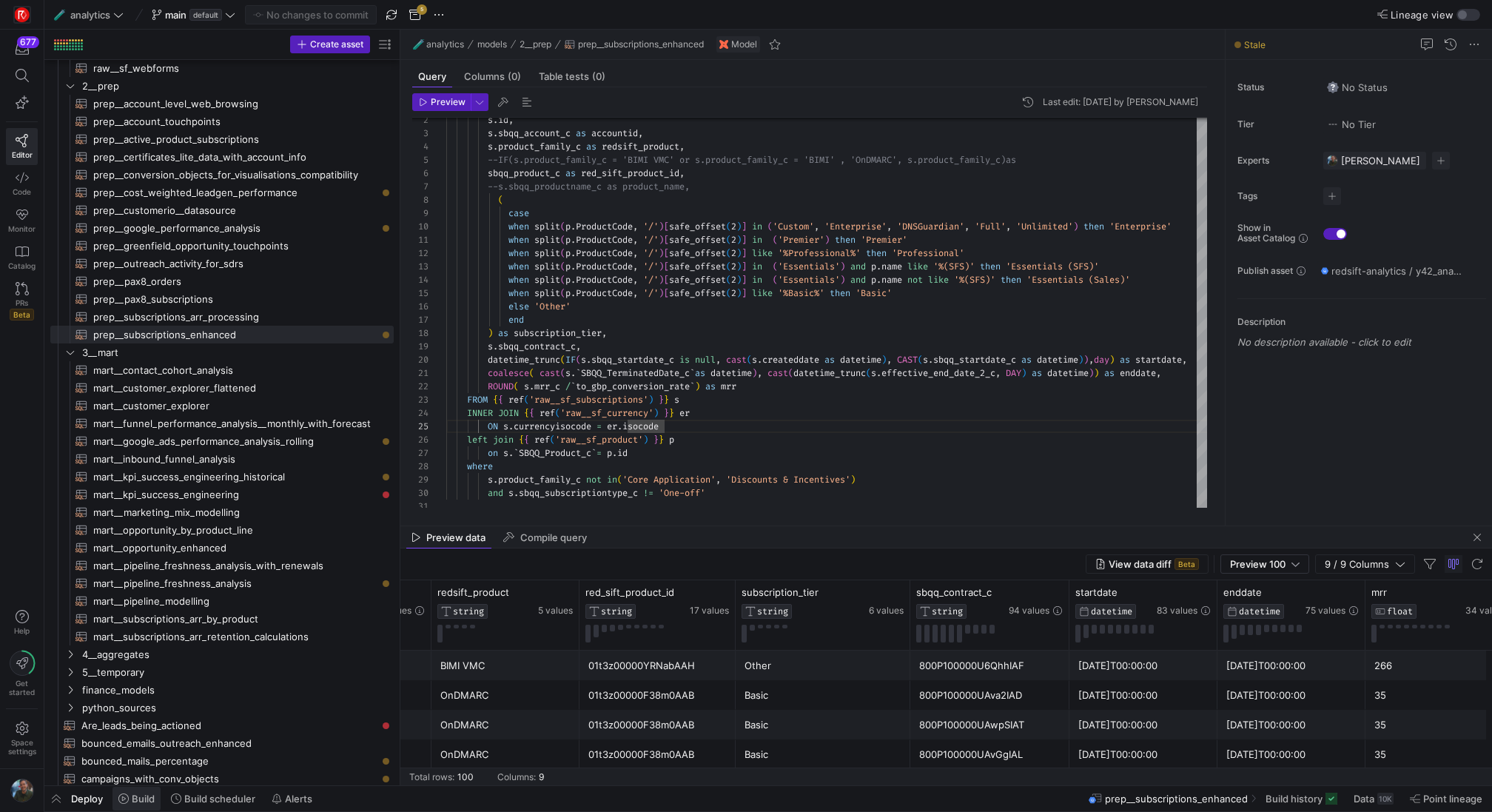
click at [159, 800] on span at bounding box center [136, 798] width 48 height 24
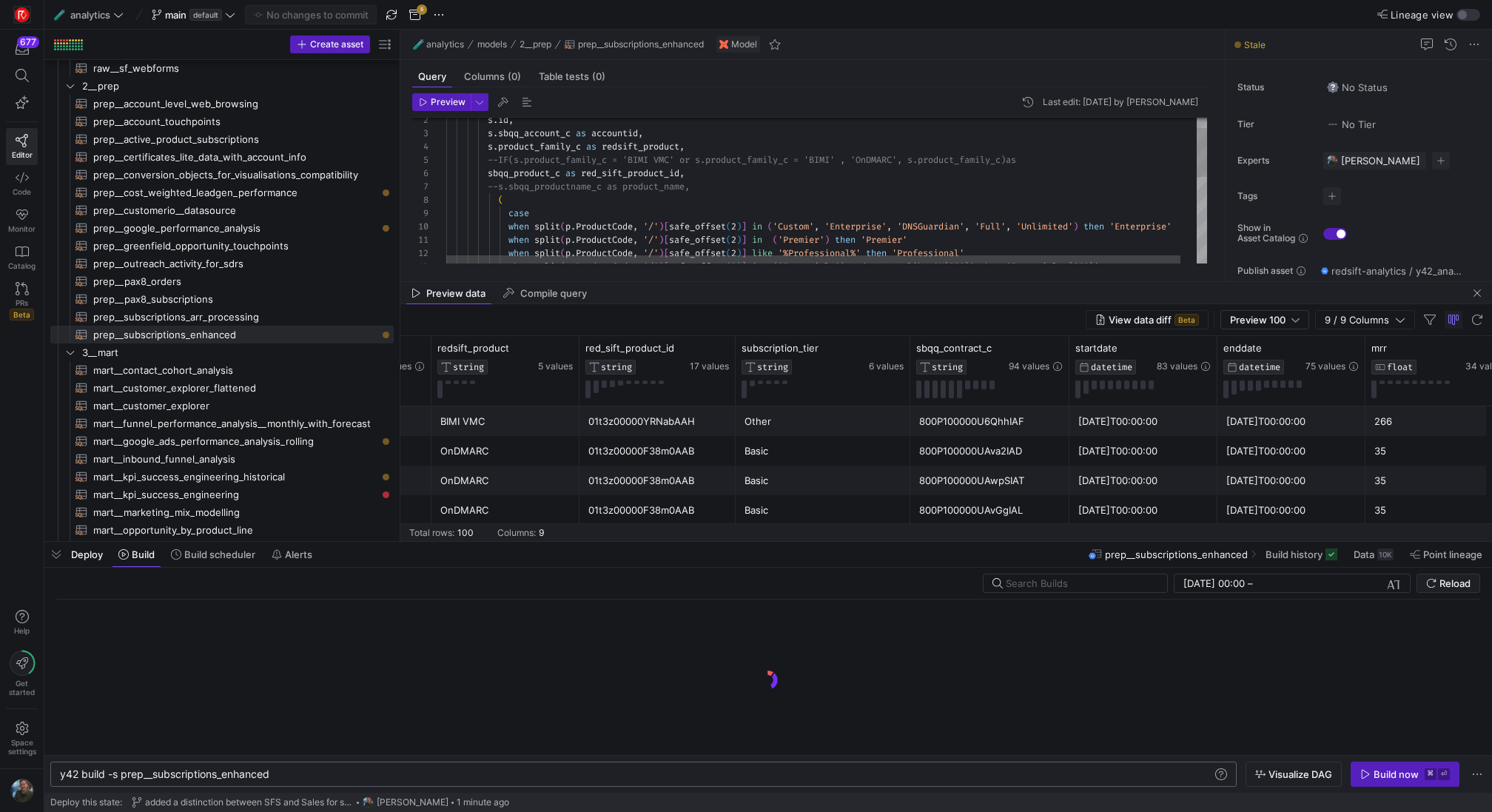
scroll to position [0, 210]
click at [337, 782] on div "y42 build -s prep__subscriptions_enhanced y42 build -s prep__subscriptions_enha…" at bounding box center [643, 774] width 1187 height 25
click at [341, 779] on div "y42 build -s prep__subscriptions_enhanced" at bounding box center [637, 774] width 1154 height 12
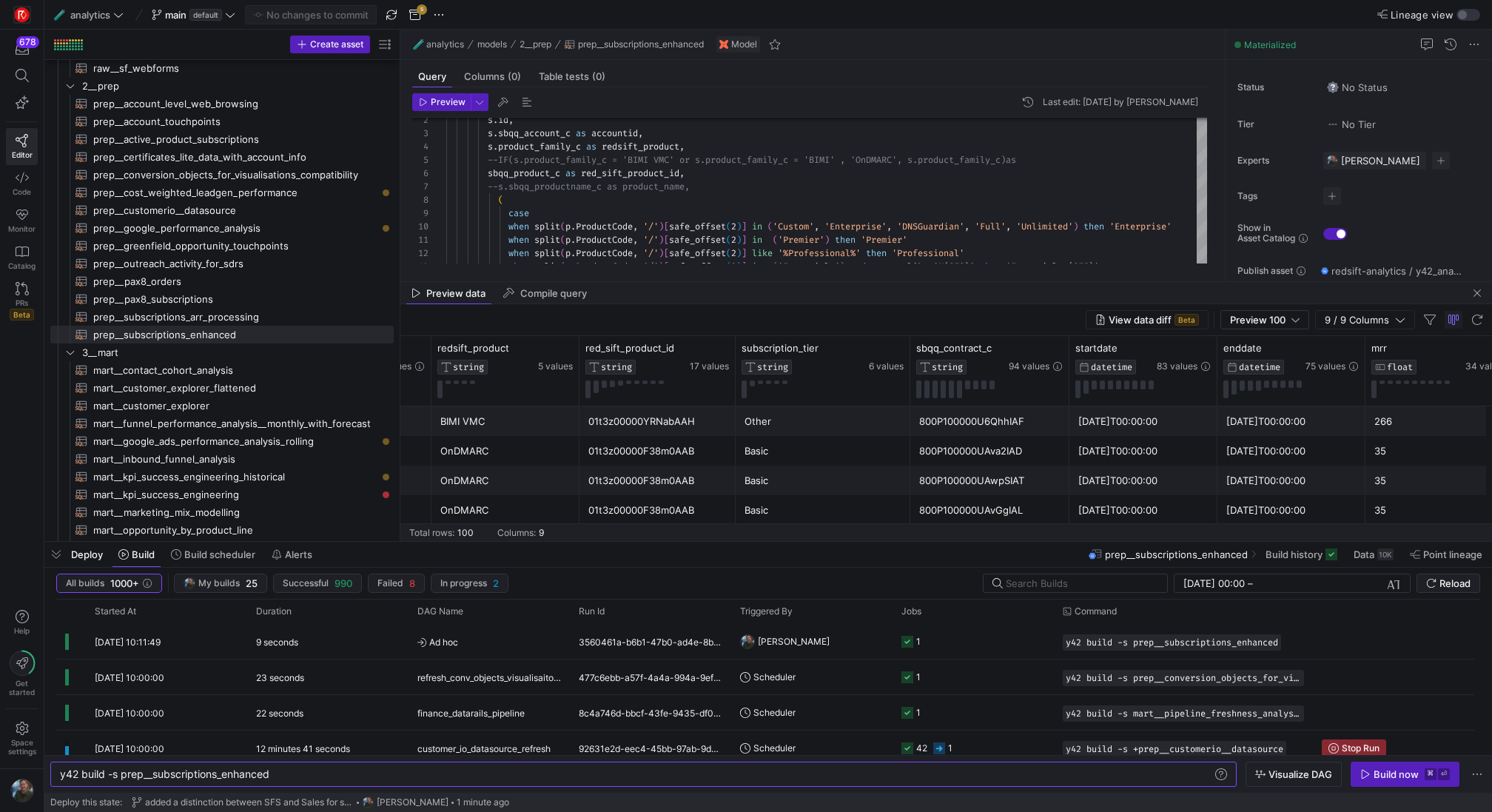
click at [667, 114] on header "Preview Last edit: [DATE] by [PERSON_NAME]" at bounding box center [809, 105] width 795 height 24
